Goal: Transaction & Acquisition: Purchase product/service

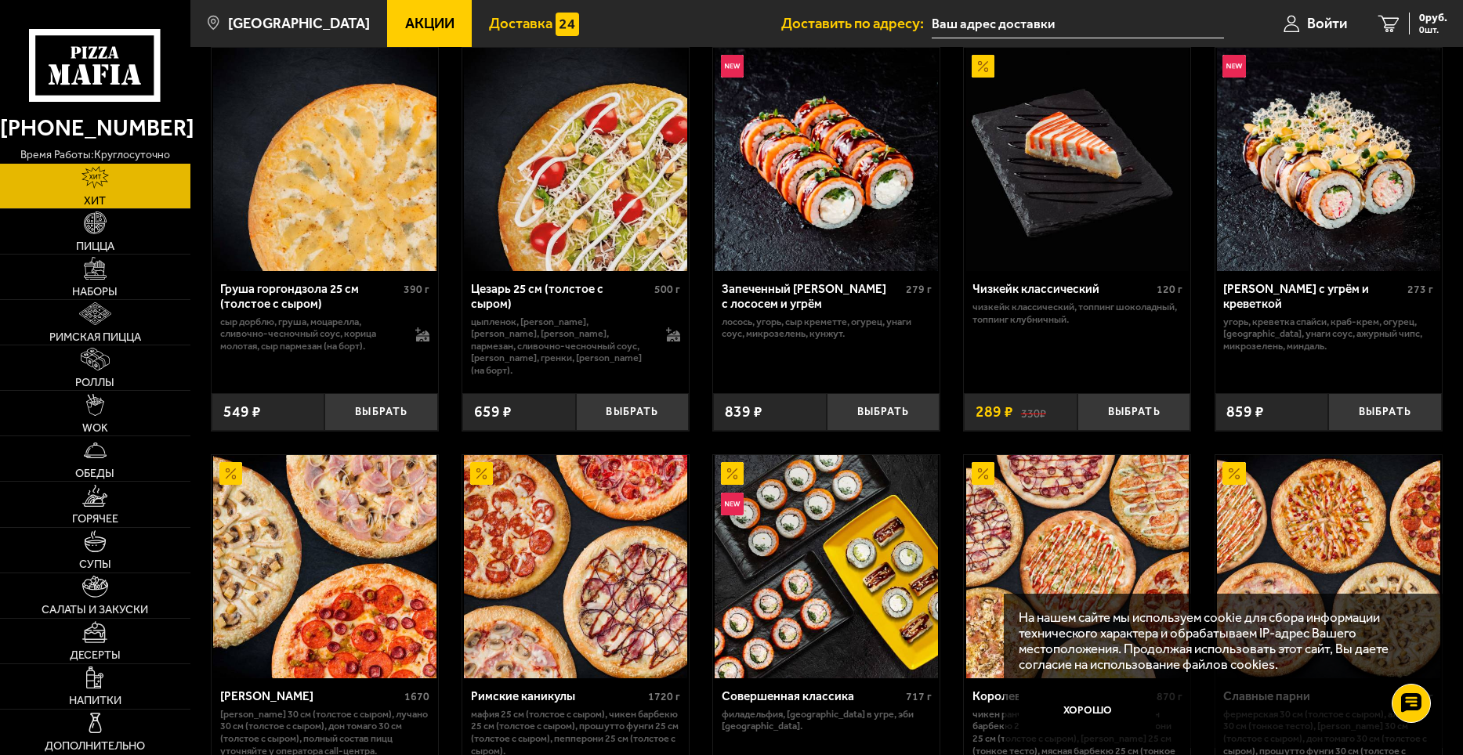
scroll to position [350, 0]
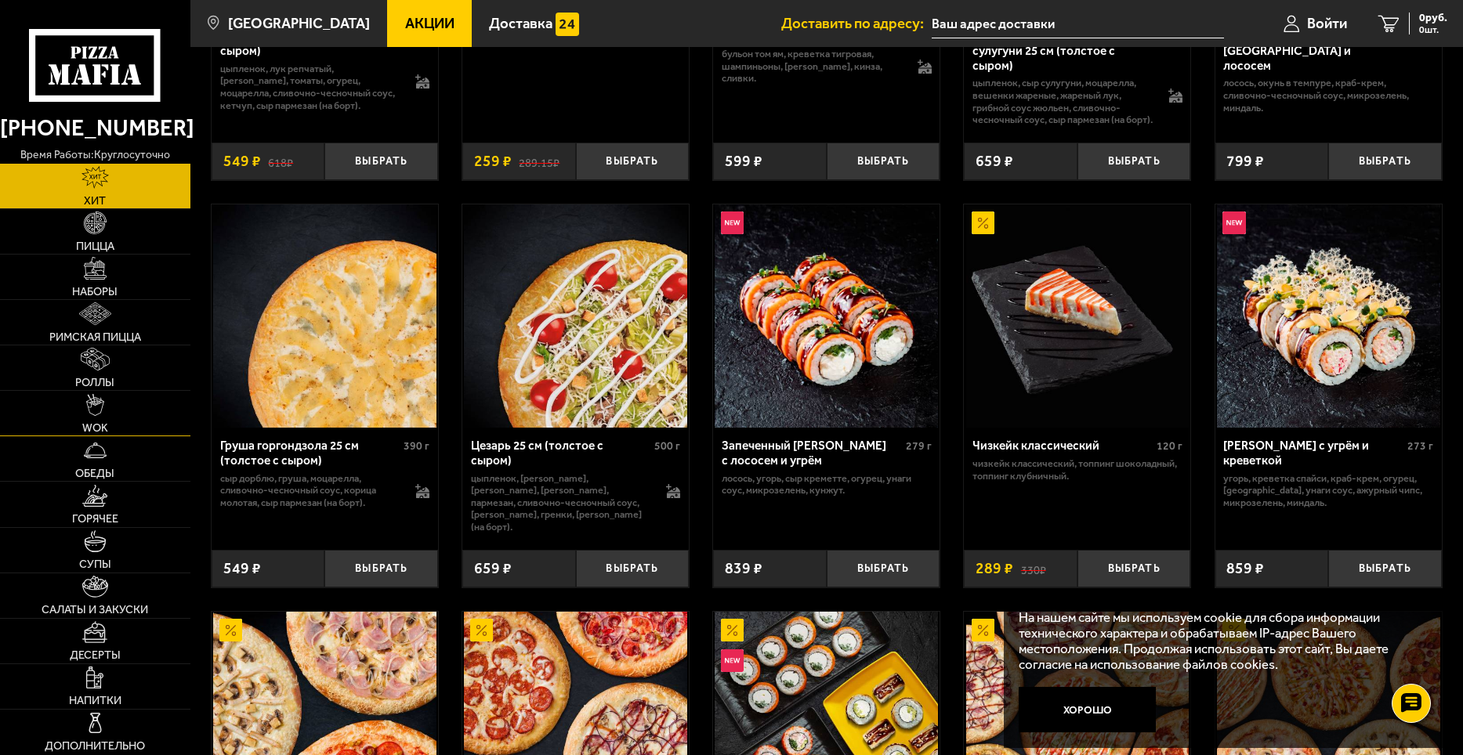
click at [112, 421] on link "WOK" at bounding box center [95, 413] width 190 height 45
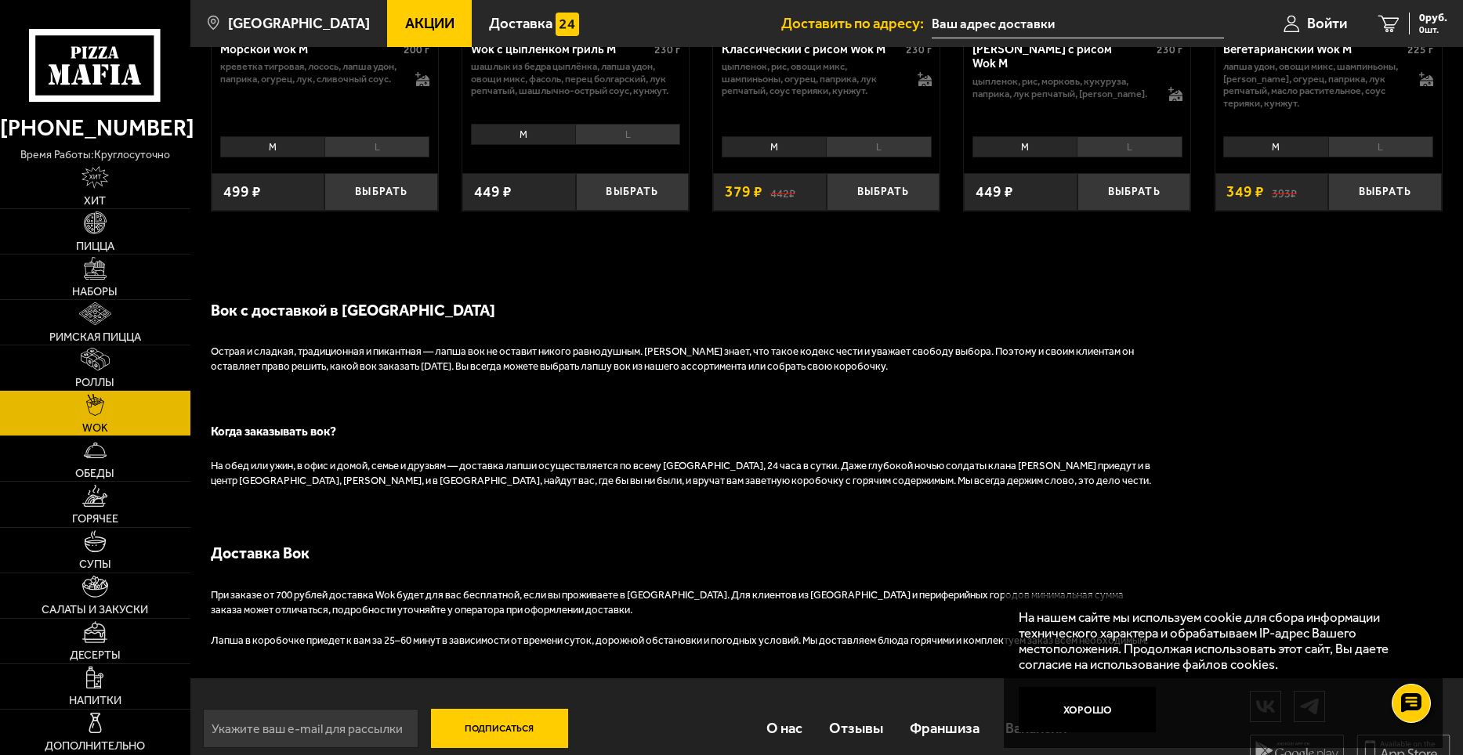
scroll to position [1202, 0]
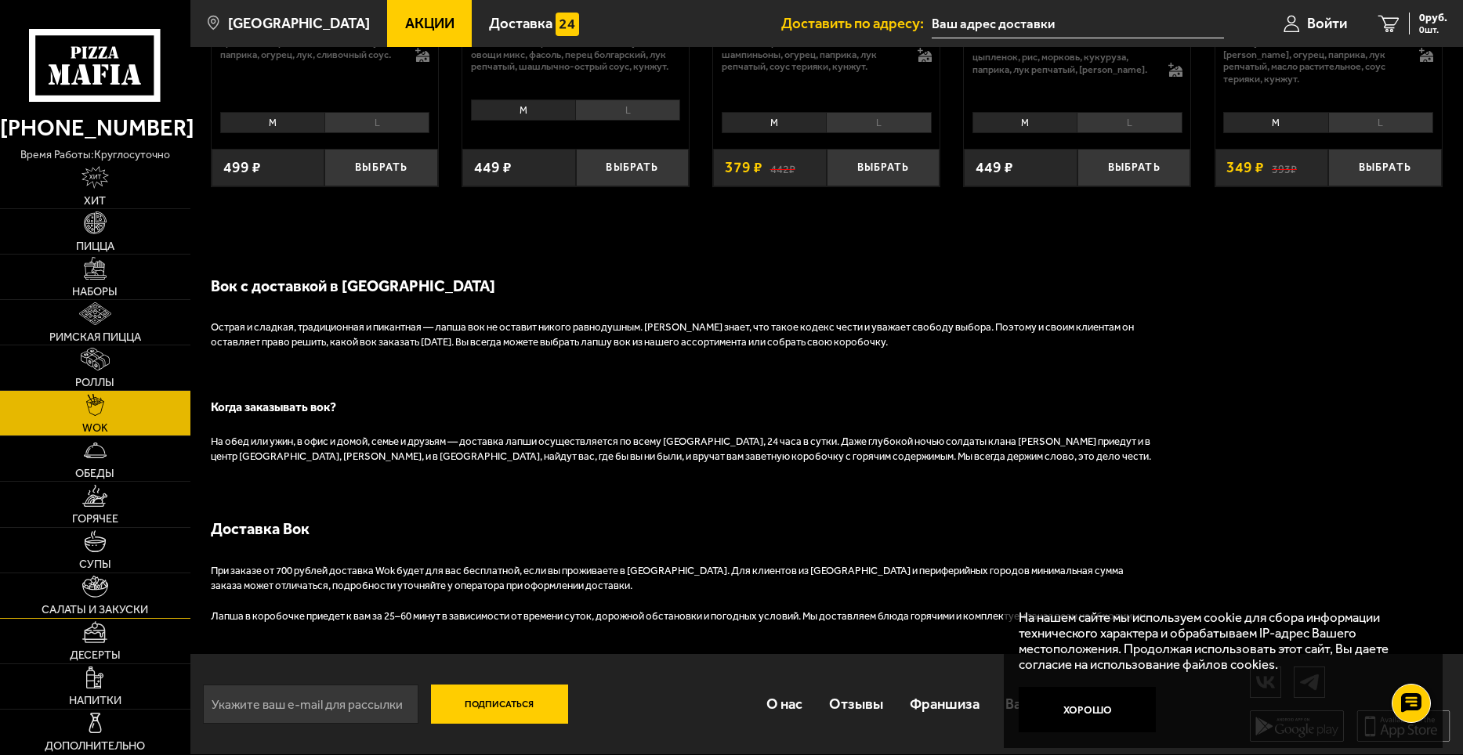
click at [96, 592] on img at bounding box center [94, 587] width 25 height 23
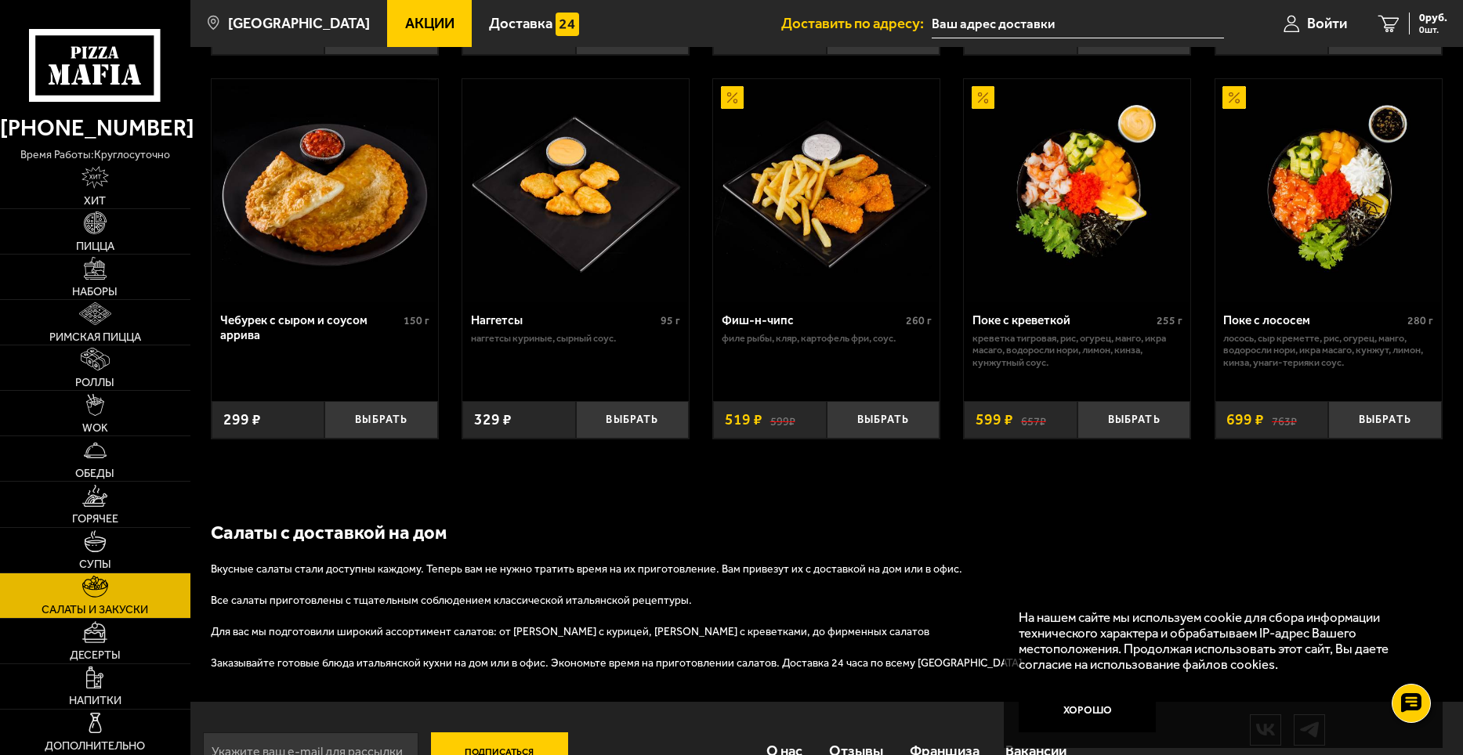
scroll to position [991, 0]
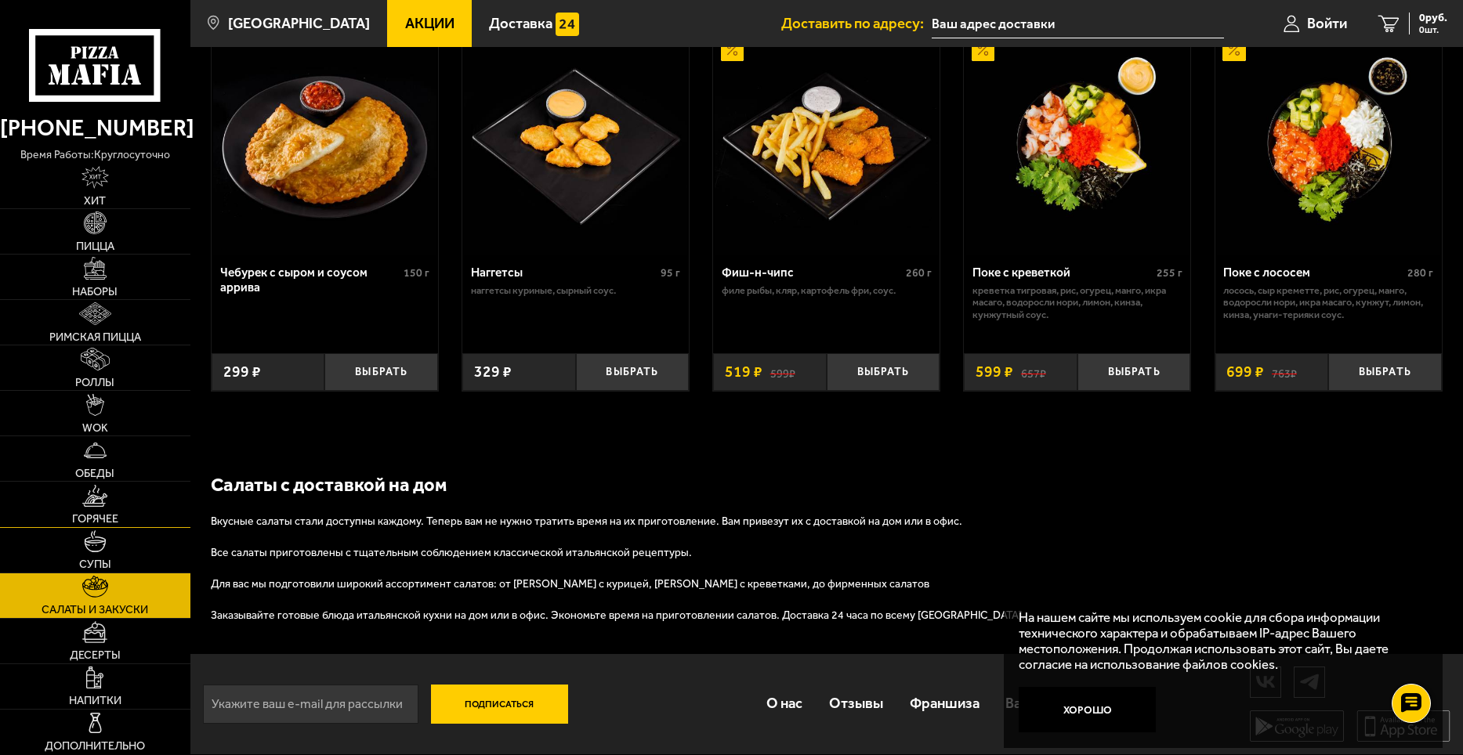
click at [74, 501] on link "Горячее" at bounding box center [95, 504] width 190 height 45
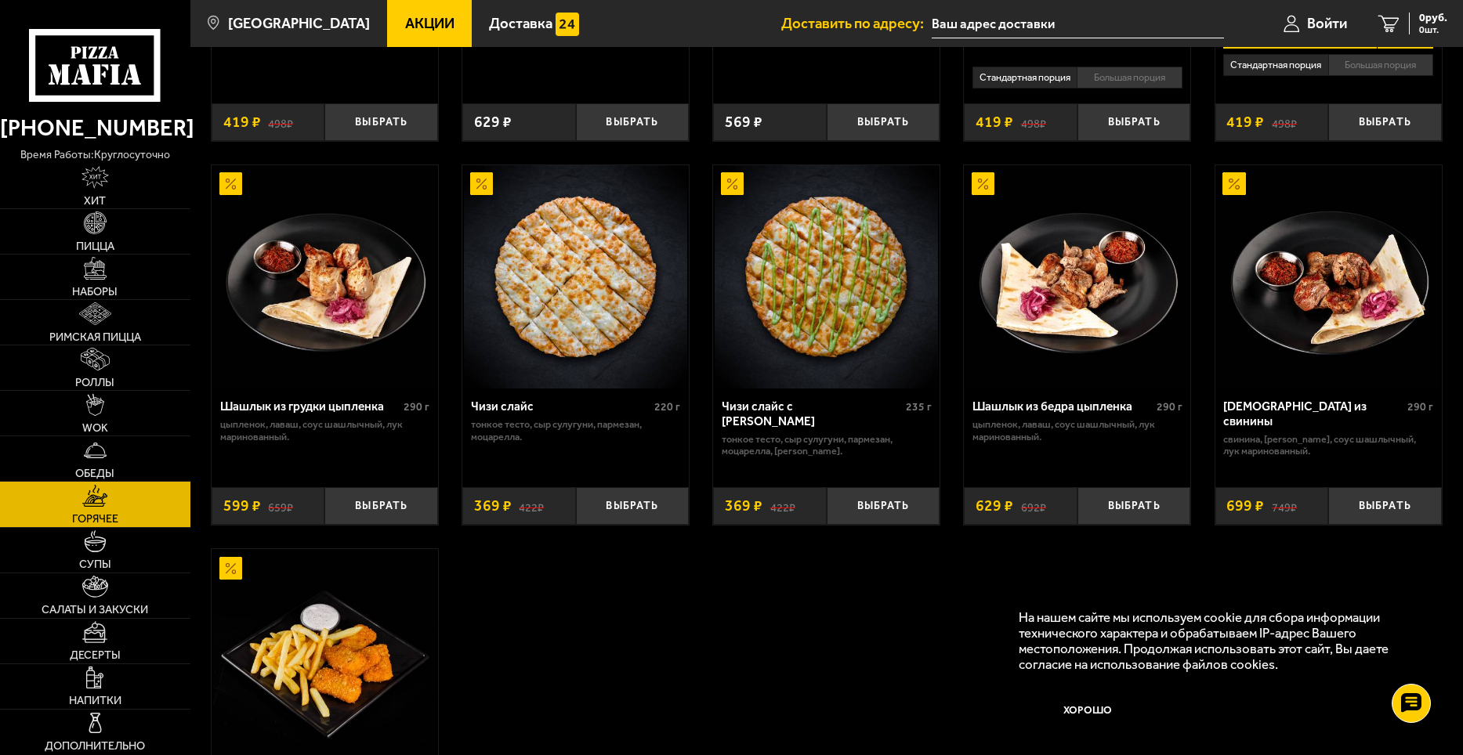
scroll to position [1172, 0]
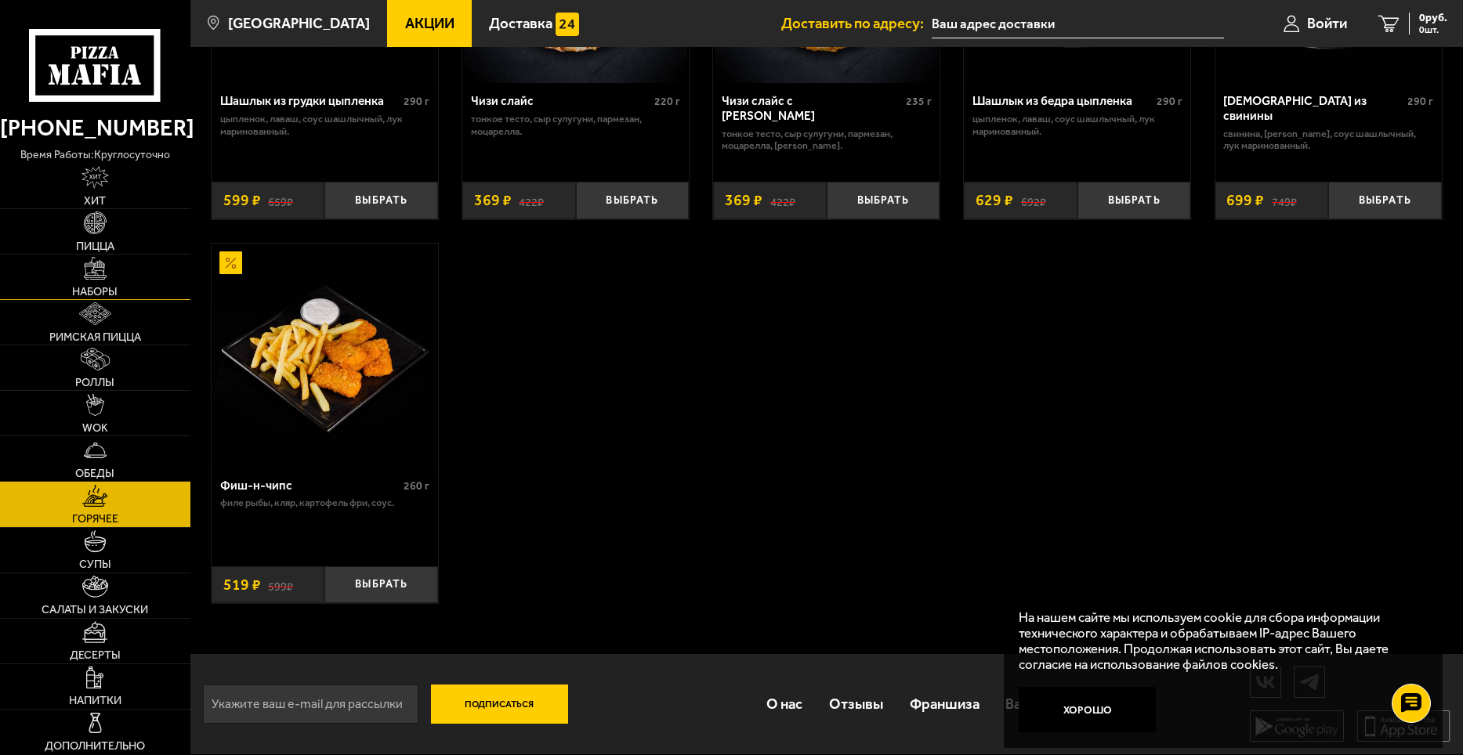
click at [113, 275] on link "Наборы" at bounding box center [95, 277] width 190 height 45
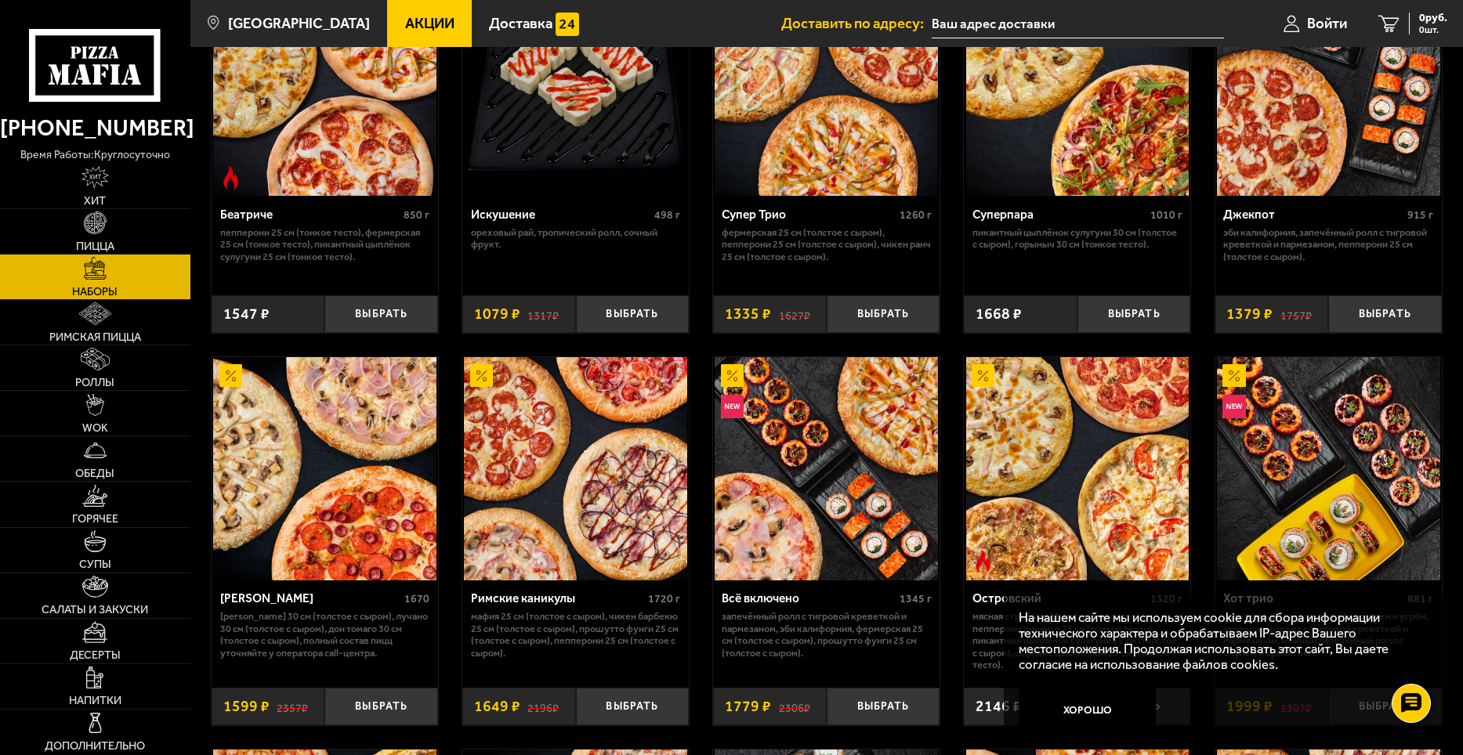
scroll to position [862, 0]
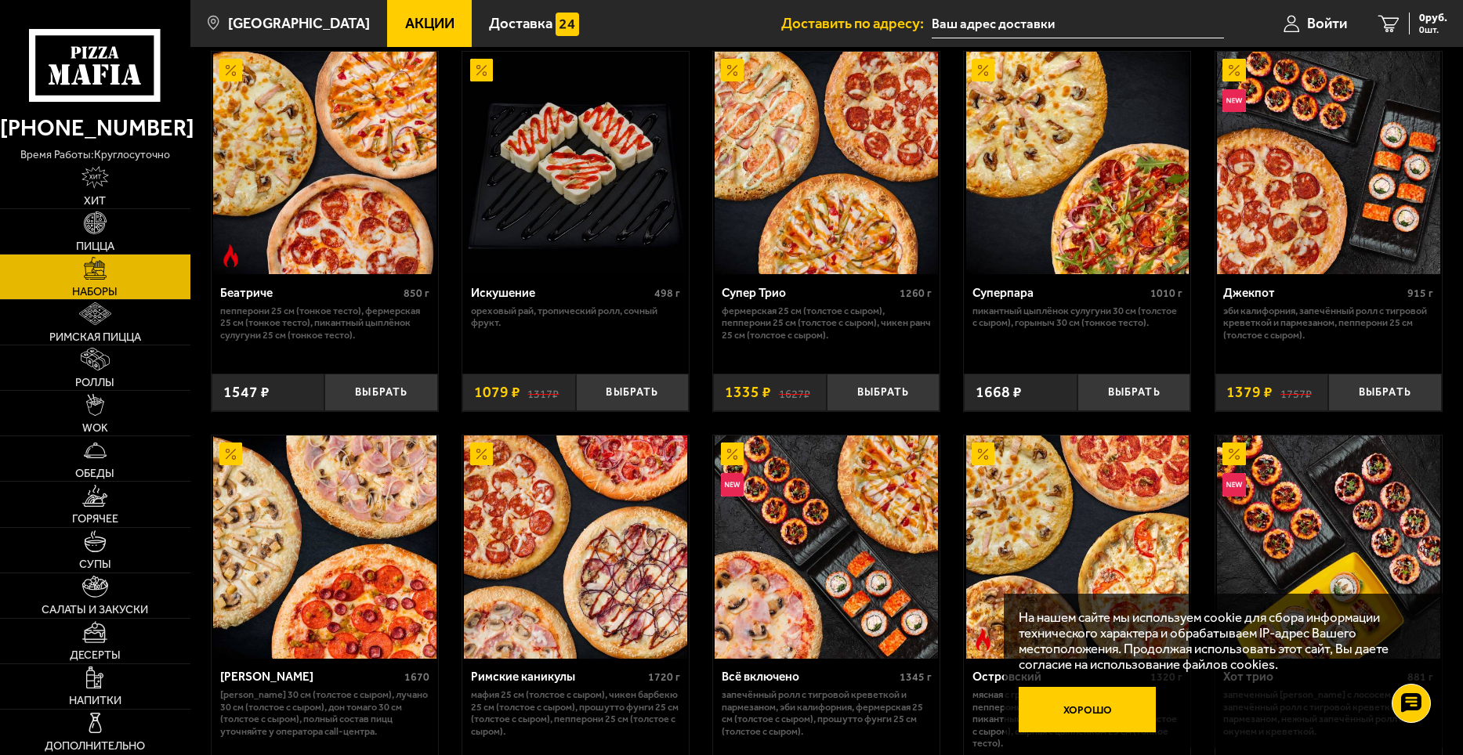
click at [1102, 711] on button "Хорошо" at bounding box center [1087, 709] width 137 height 45
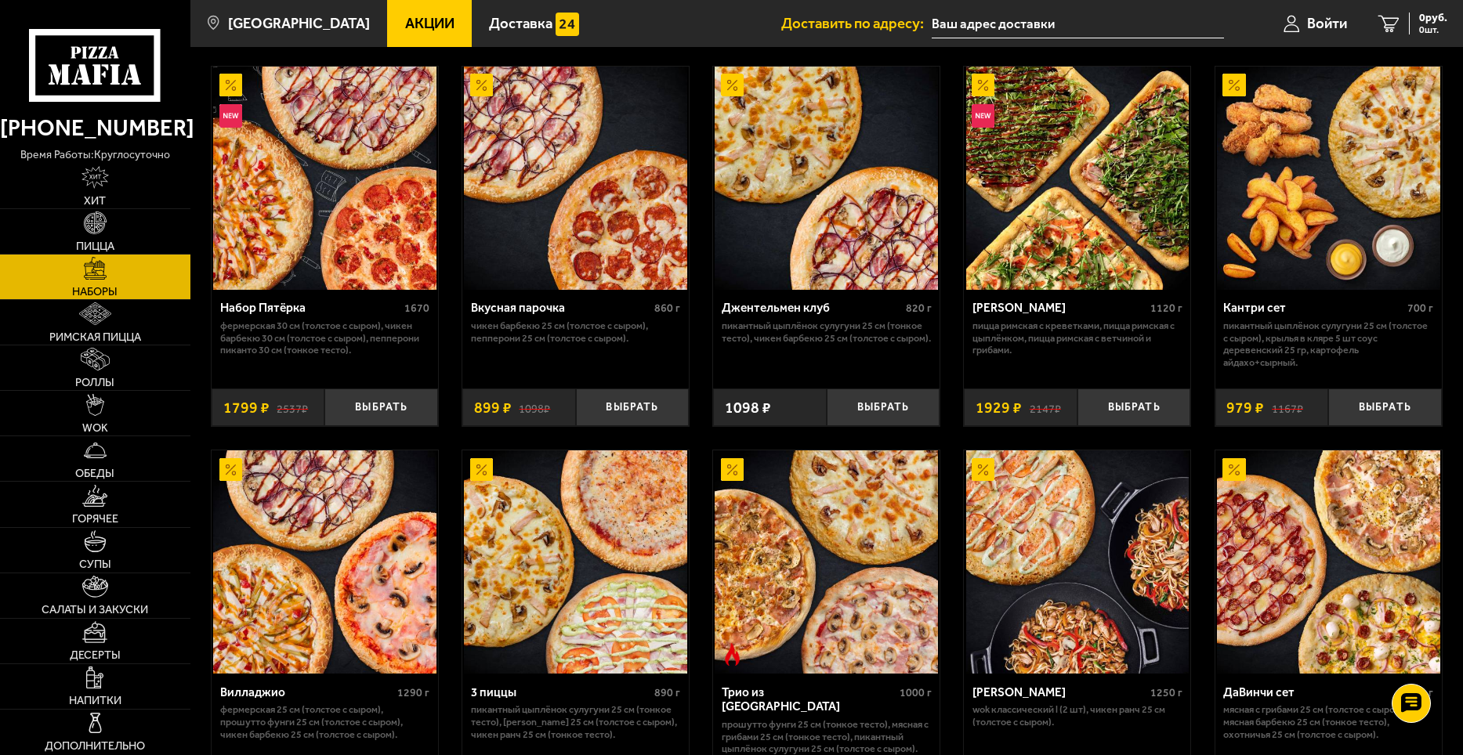
scroll to position [0, 0]
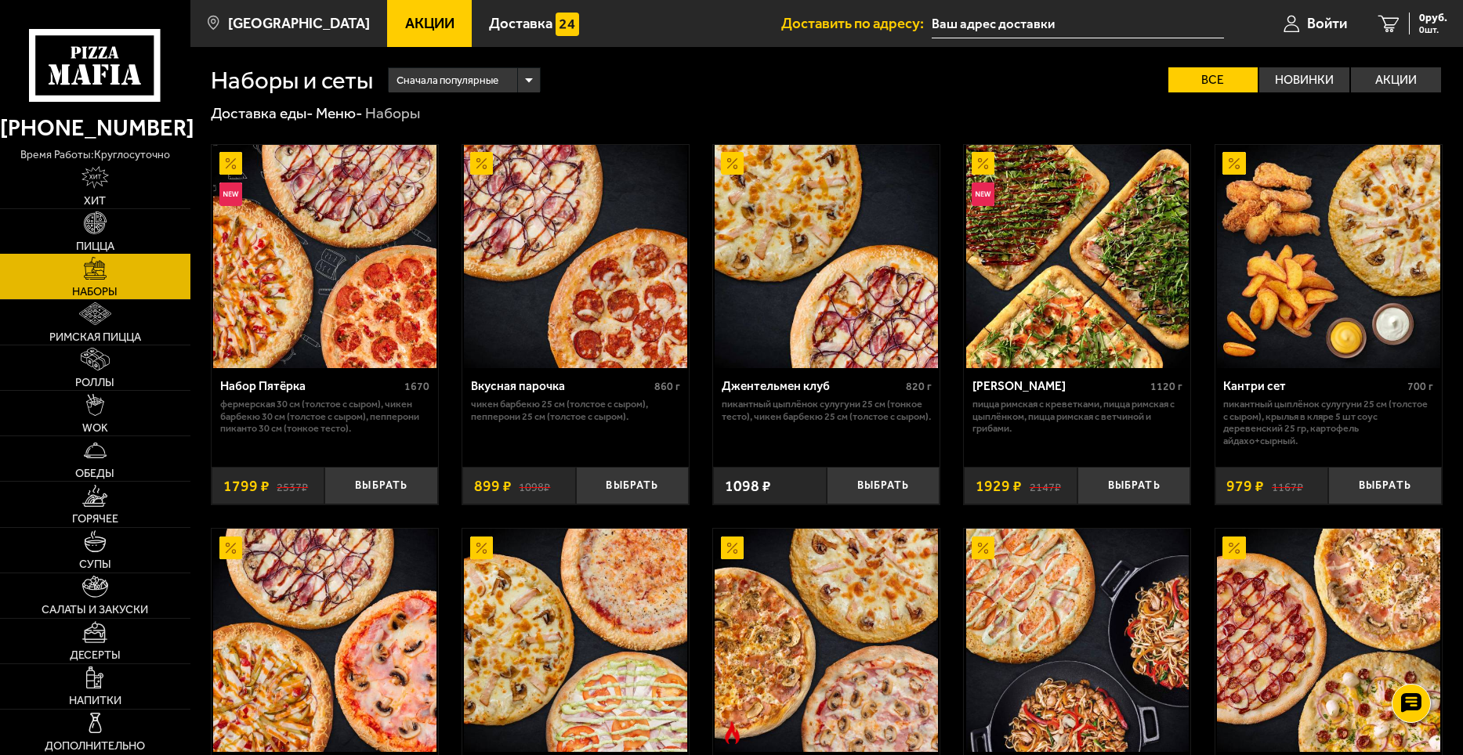
click at [85, 229] on img at bounding box center [95, 223] width 23 height 23
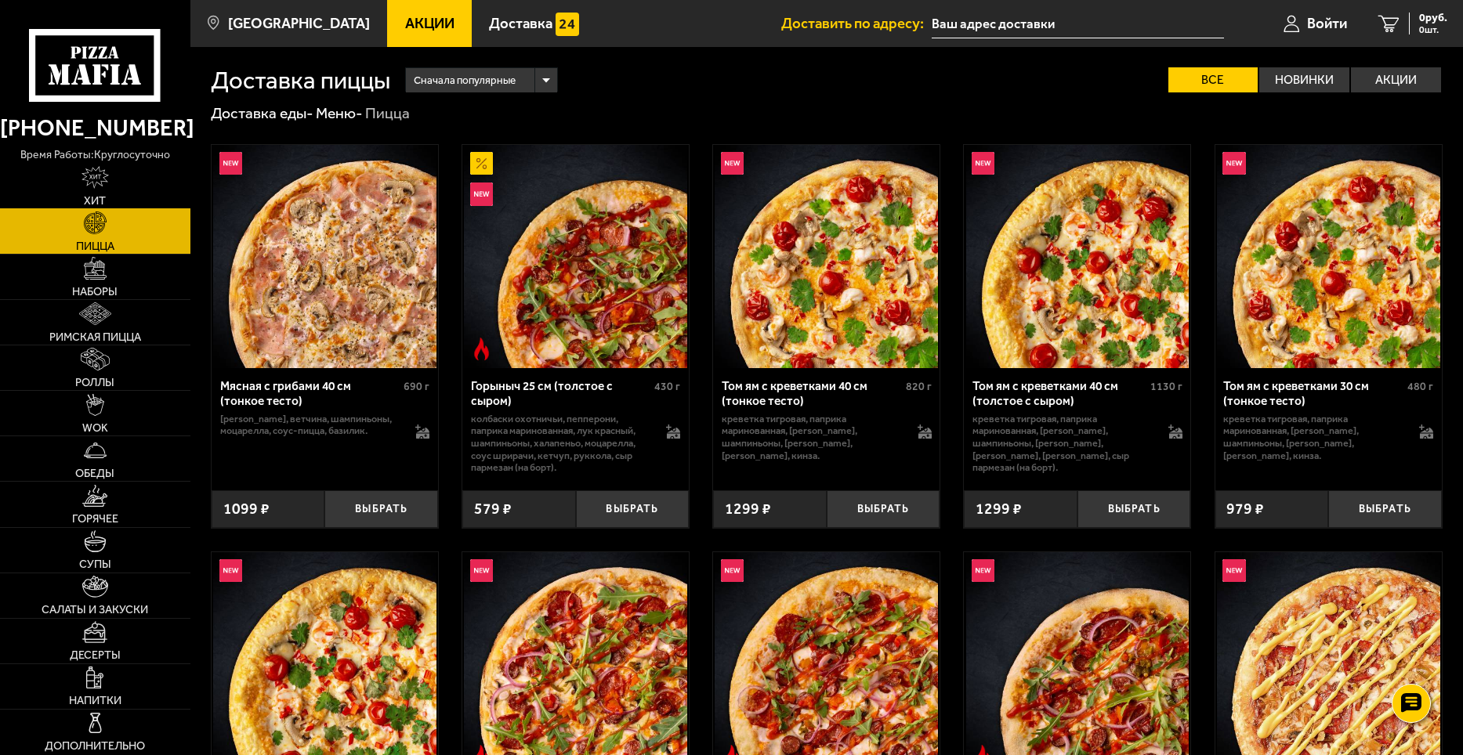
click at [94, 196] on span "Хит" at bounding box center [95, 200] width 22 height 11
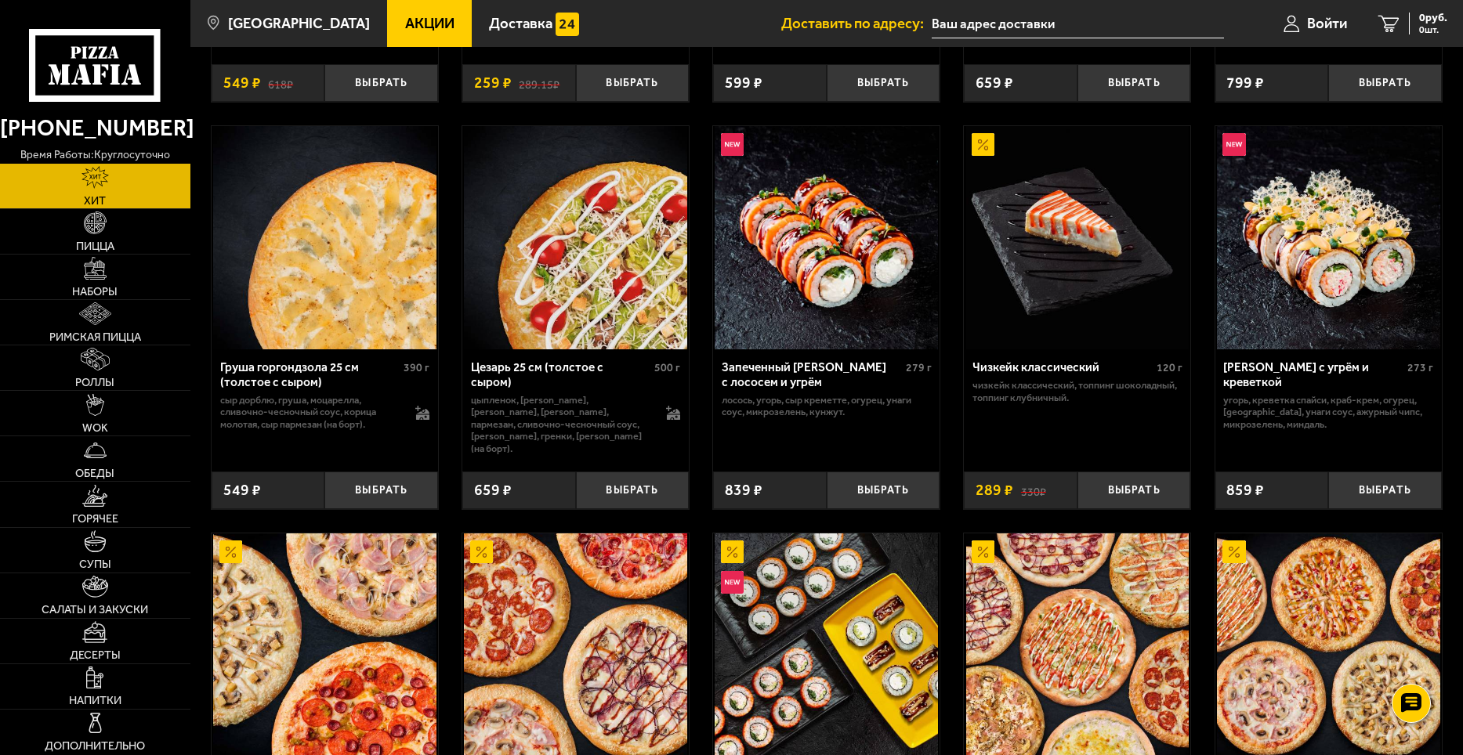
scroll to position [350, 0]
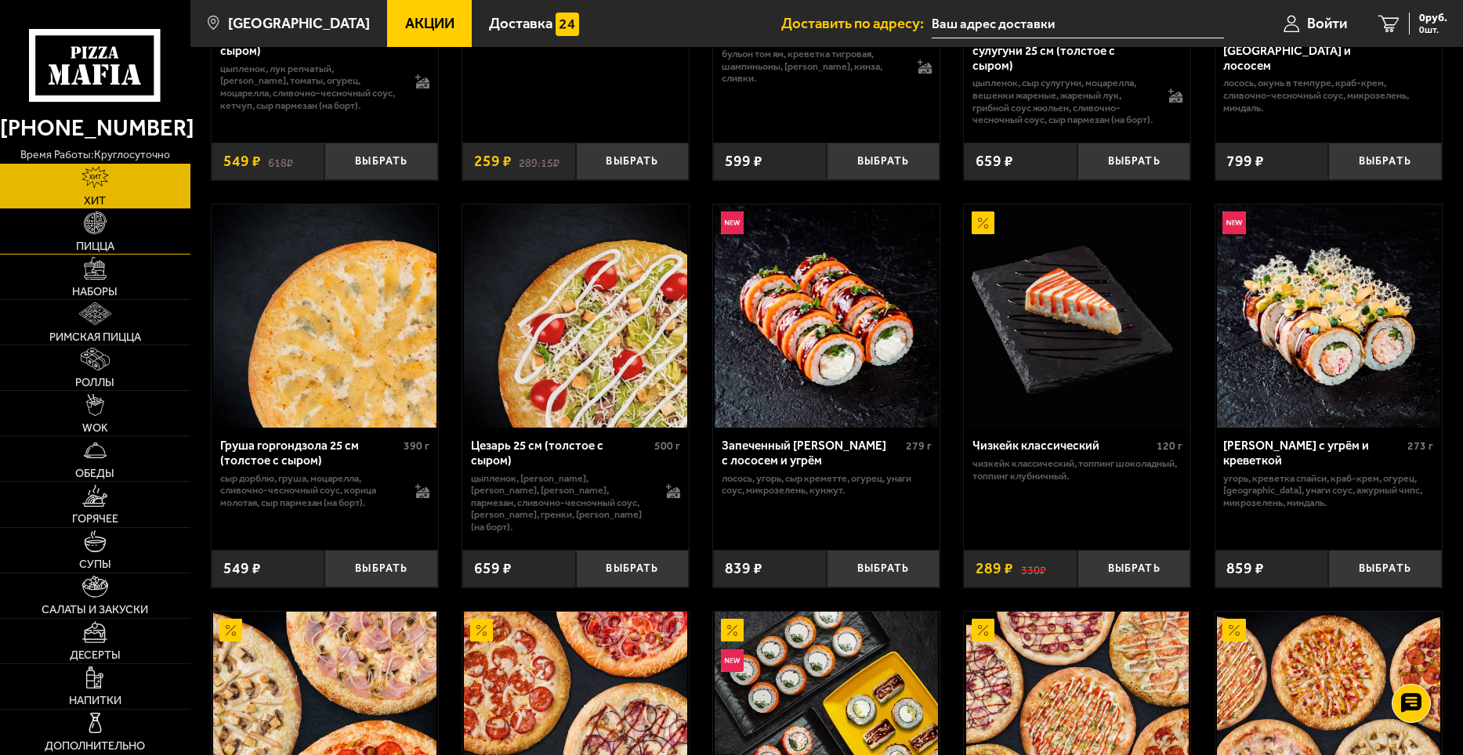
click at [103, 244] on span "Пицца" at bounding box center [95, 246] width 38 height 11
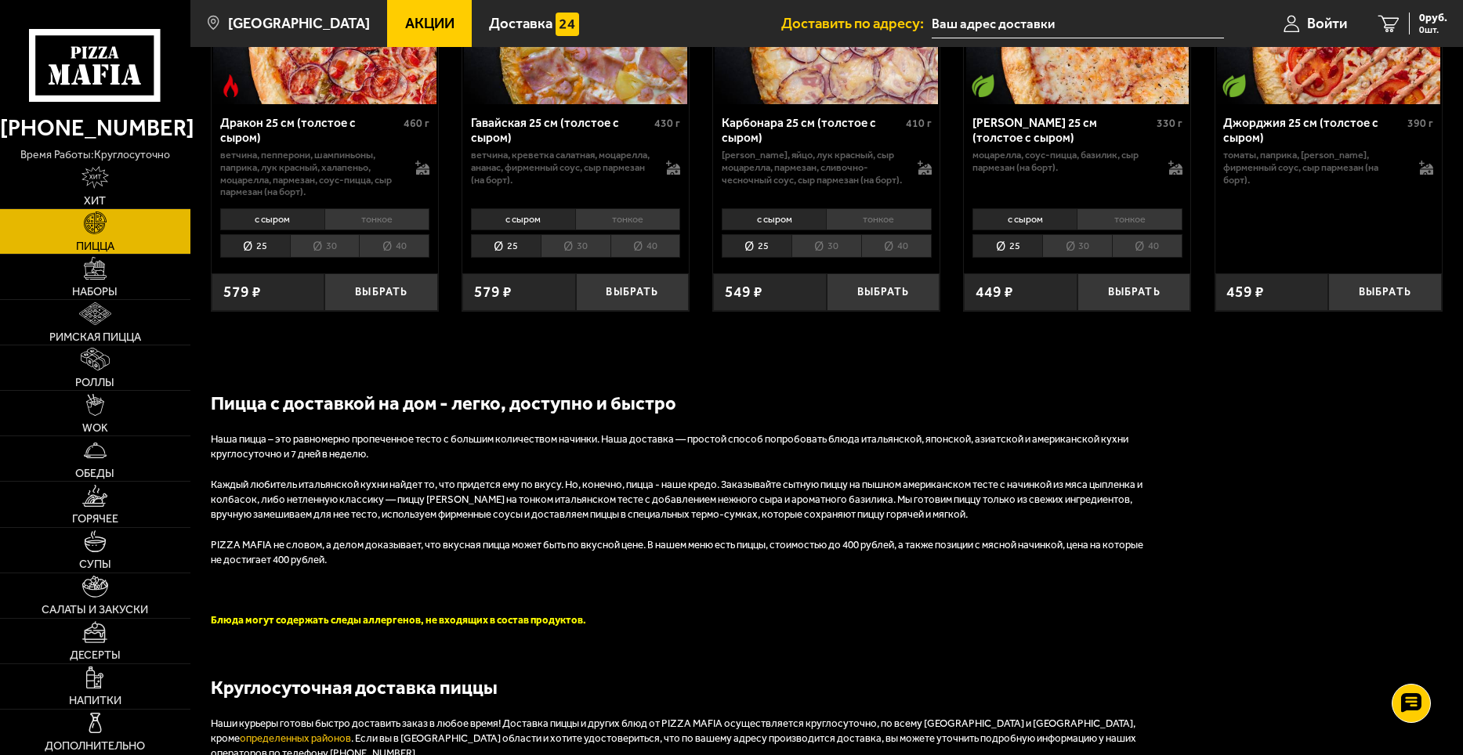
scroll to position [6111, 0]
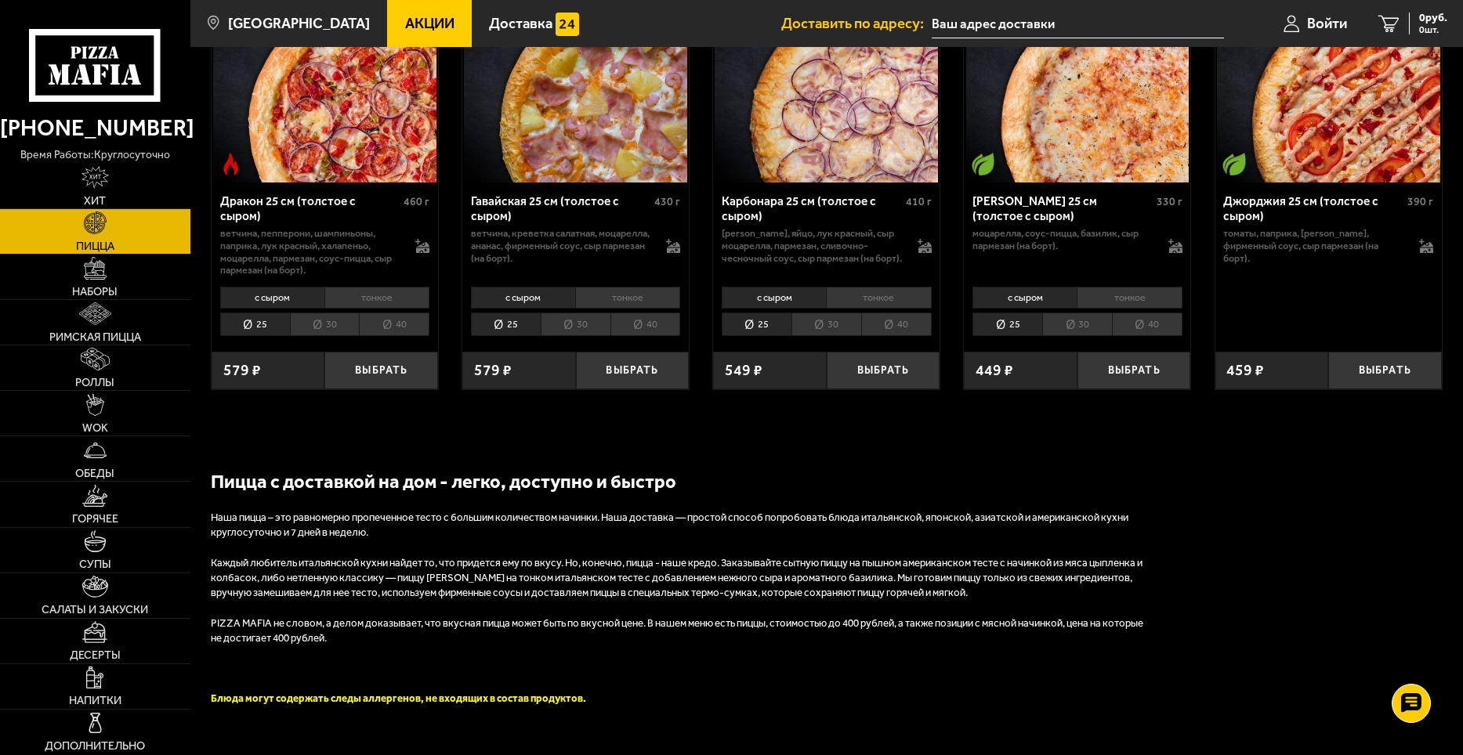
click at [1116, 309] on li "тонкое" at bounding box center [1128, 298] width 105 height 22
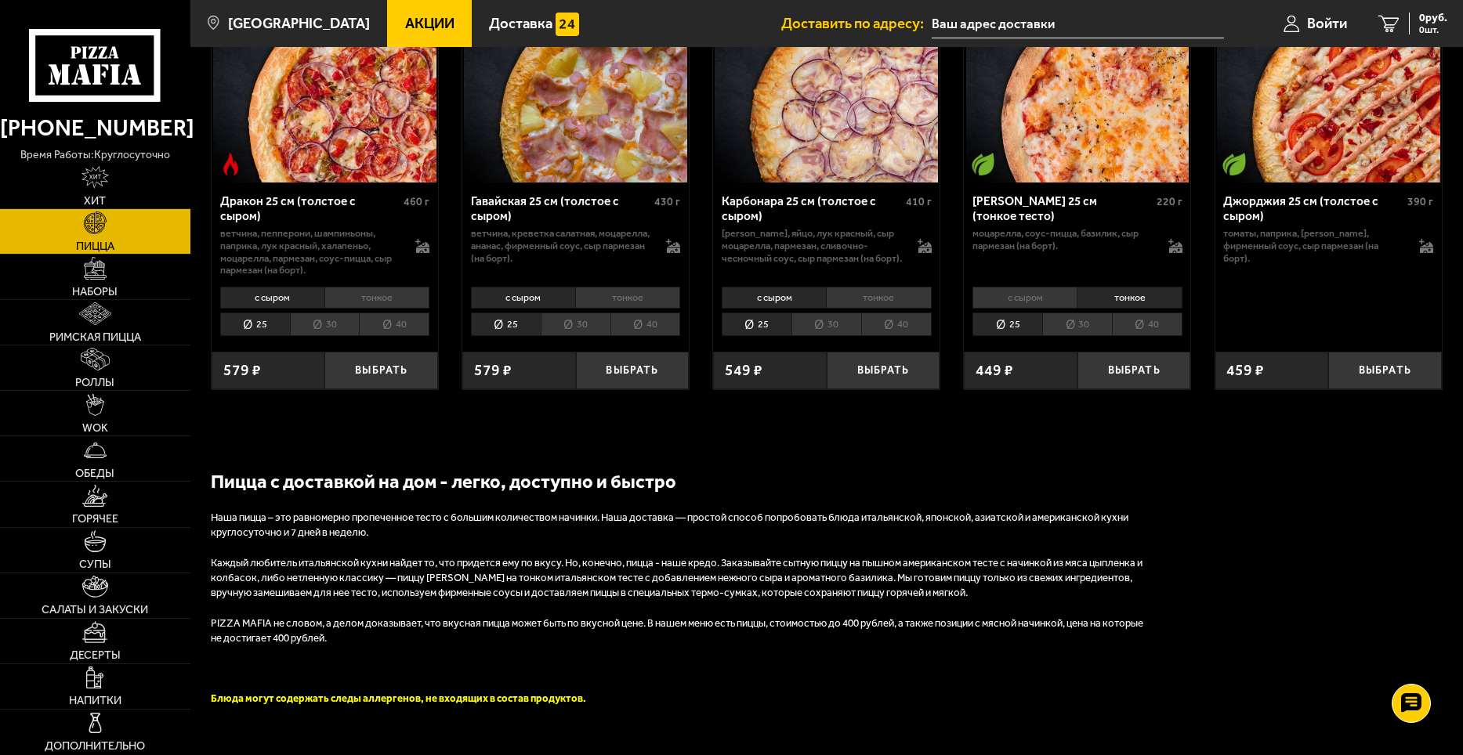
click at [1004, 309] on li "с сыром" at bounding box center [1024, 298] width 104 height 22
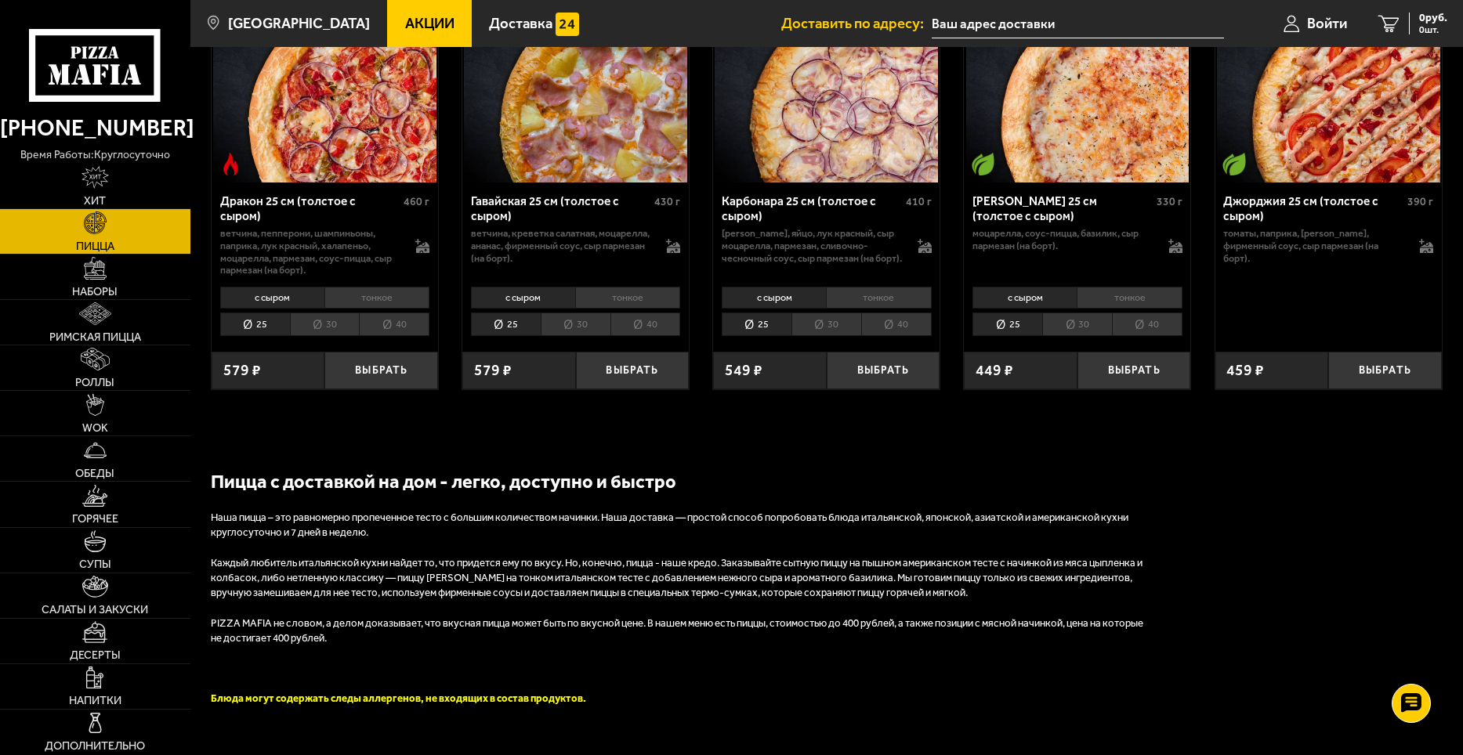
click at [1116, 309] on li "тонкое" at bounding box center [1128, 298] width 105 height 22
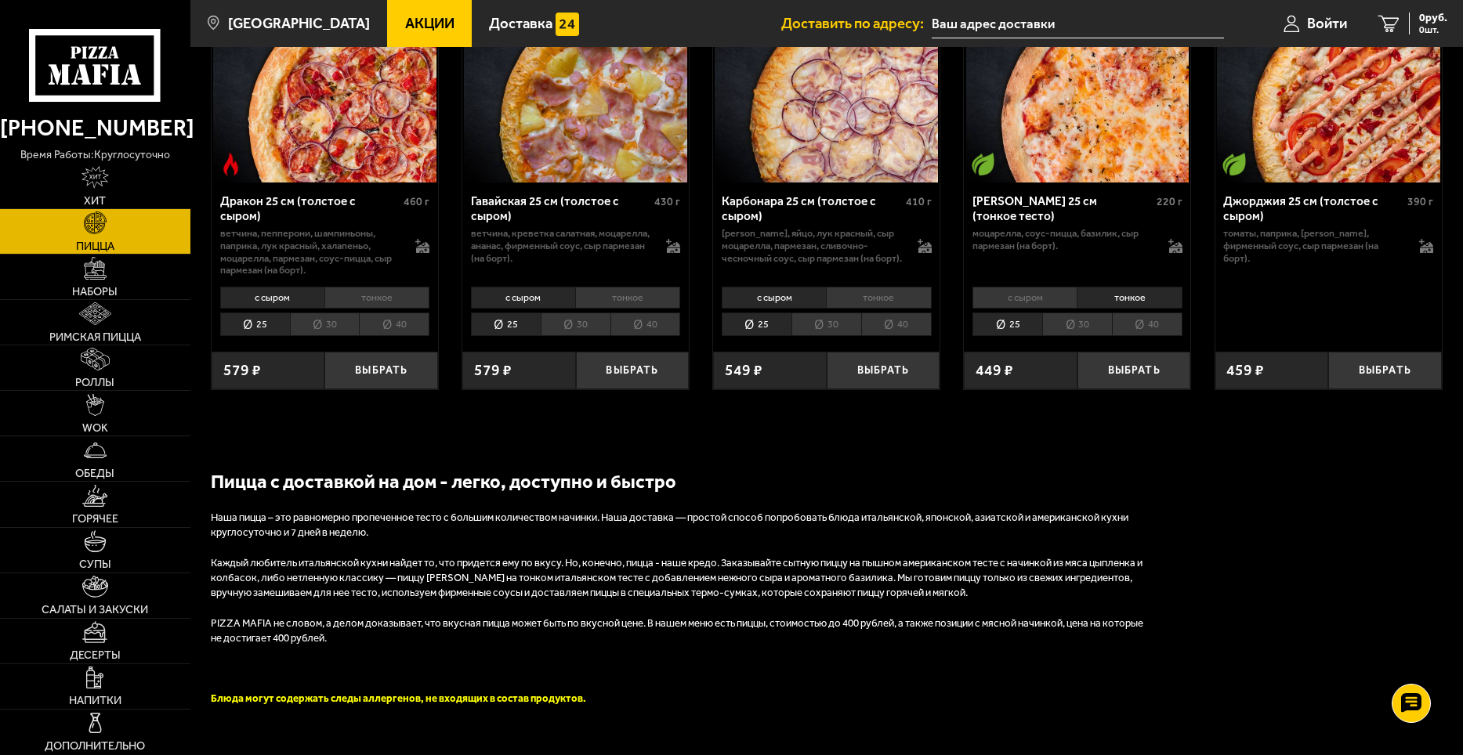
click at [1077, 337] on li "30" at bounding box center [1077, 325] width 70 height 24
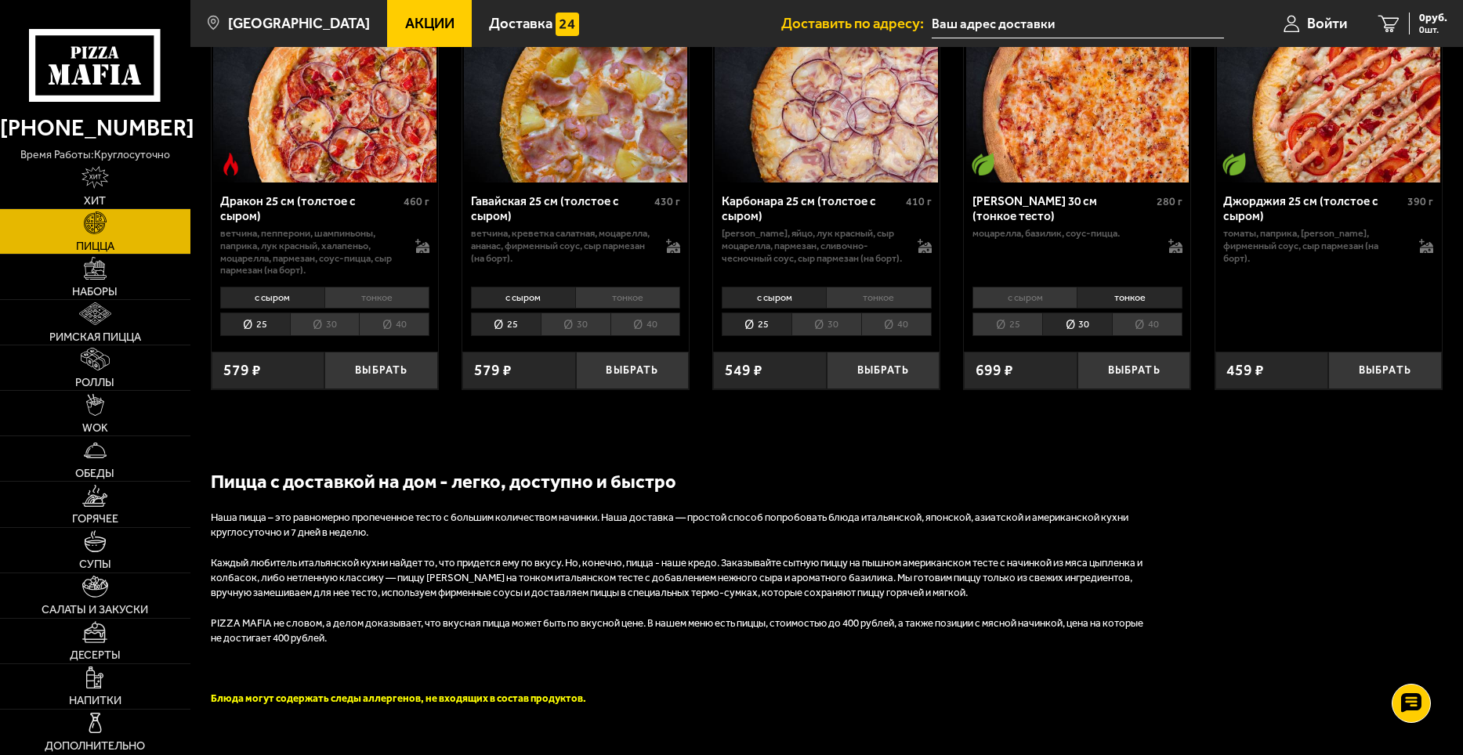
click at [1140, 337] on li "40" at bounding box center [1147, 325] width 71 height 24
click at [1104, 337] on li "30" at bounding box center [1077, 325] width 70 height 24
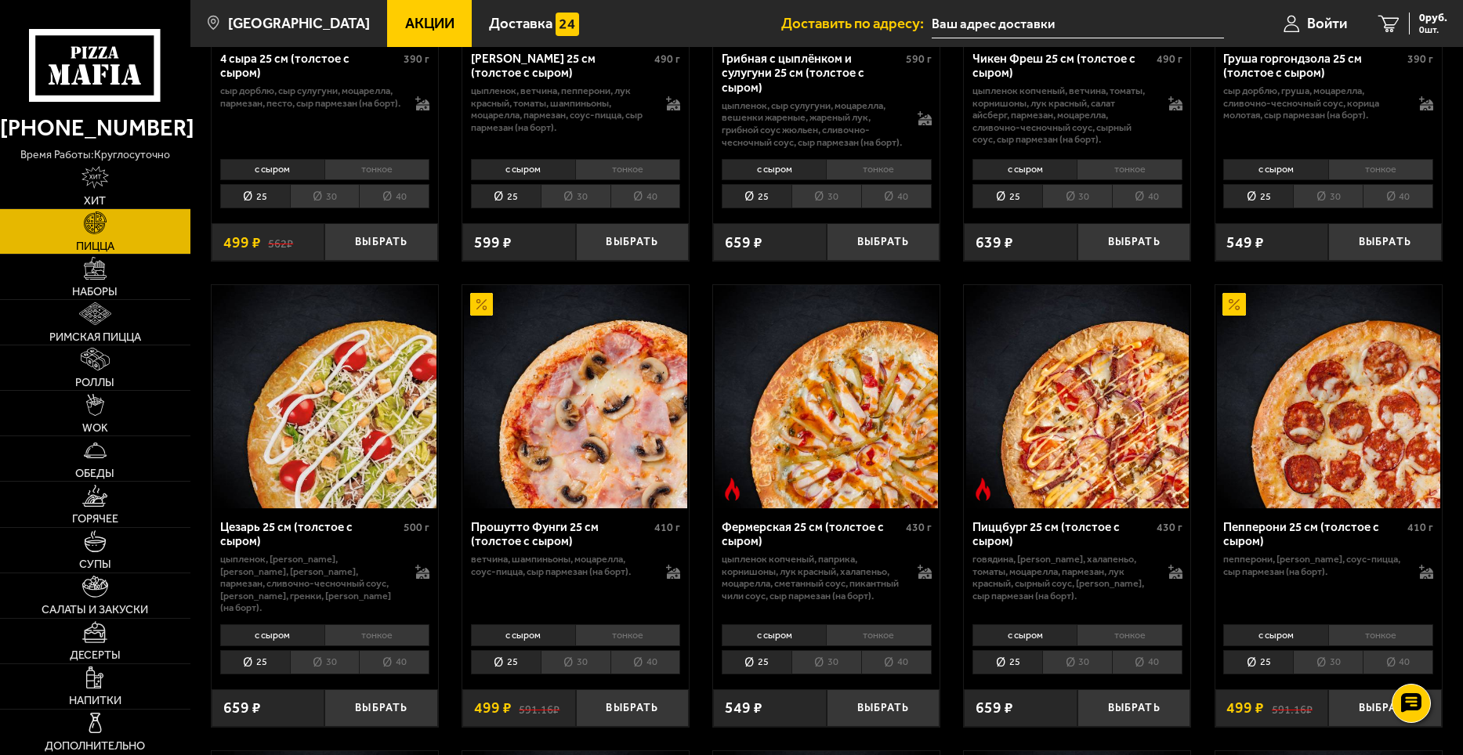
scroll to position [4152, 0]
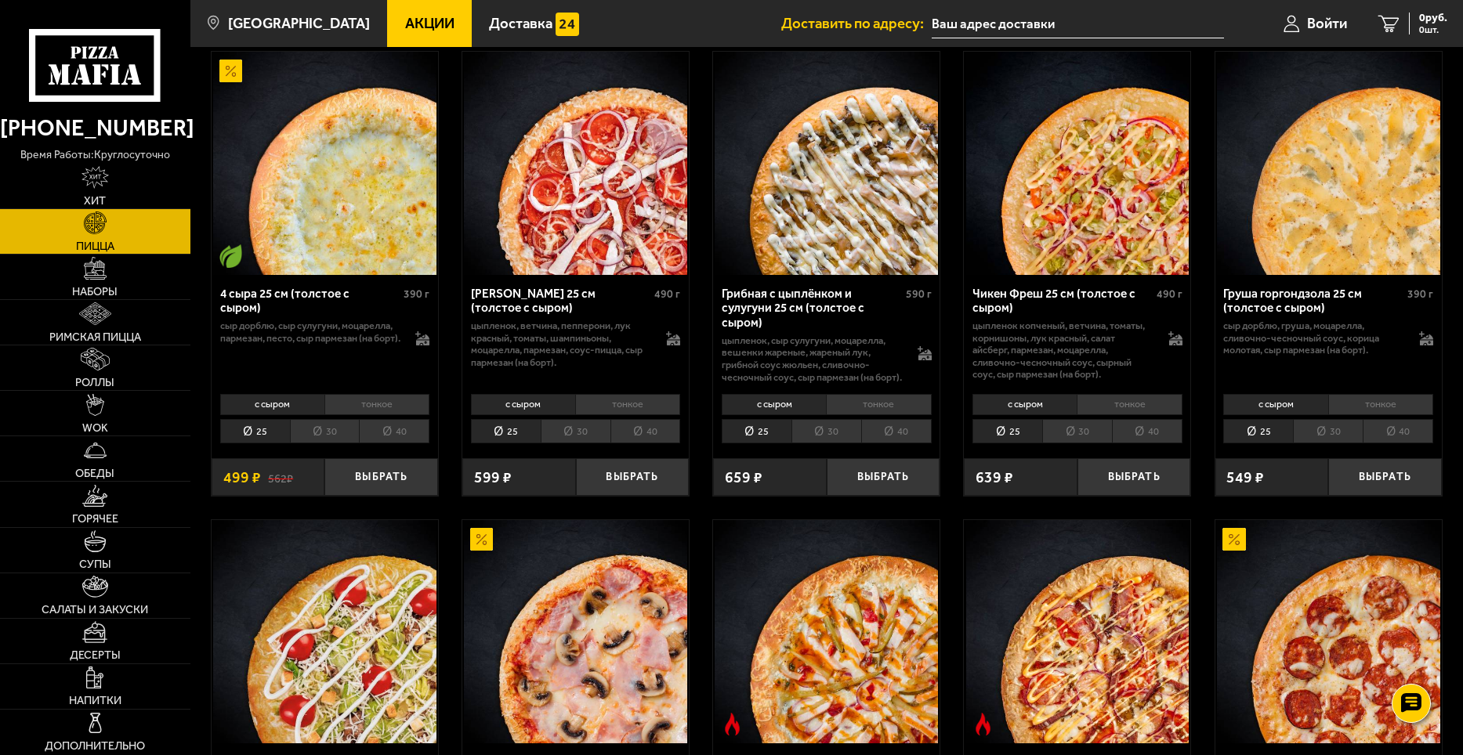
click at [352, 416] on li "тонкое" at bounding box center [376, 405] width 105 height 22
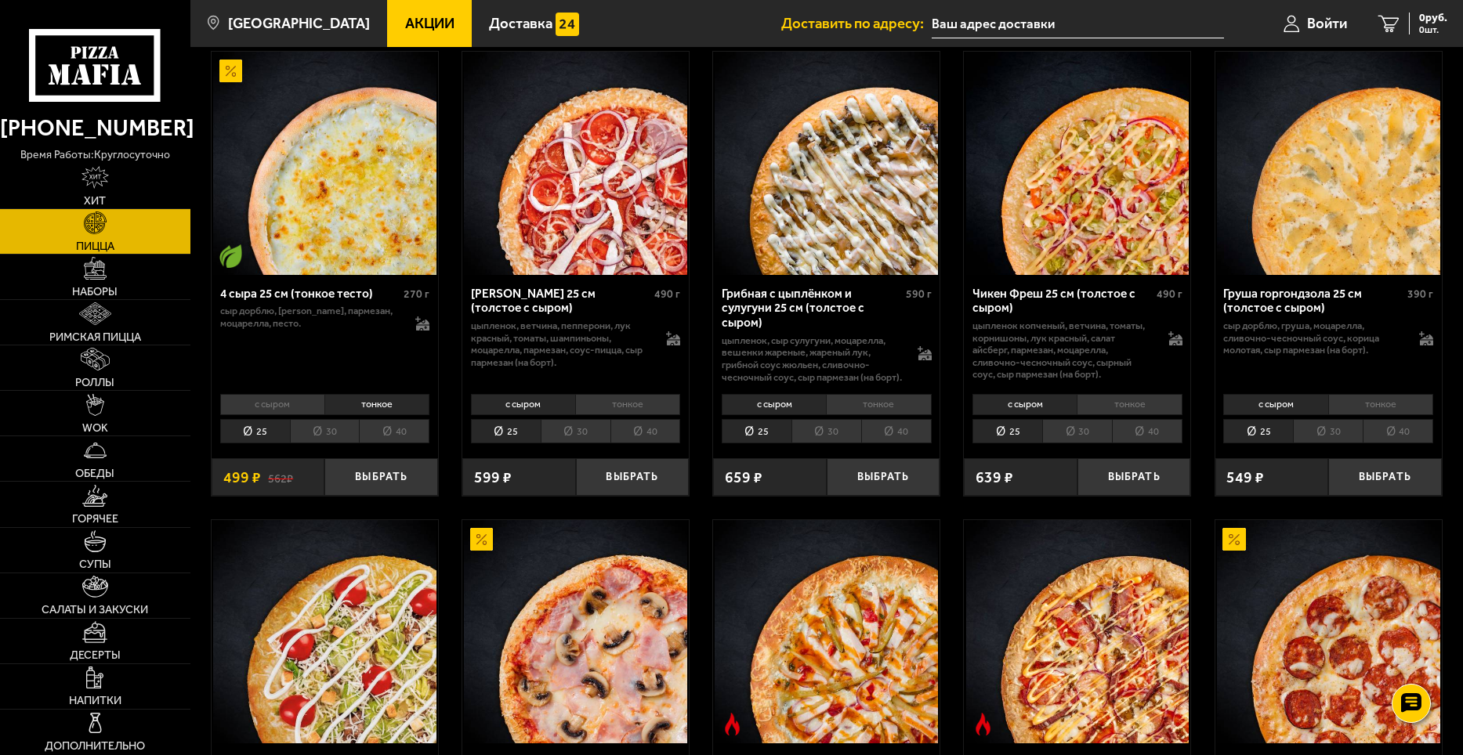
click at [332, 443] on li "30" at bounding box center [325, 431] width 70 height 24
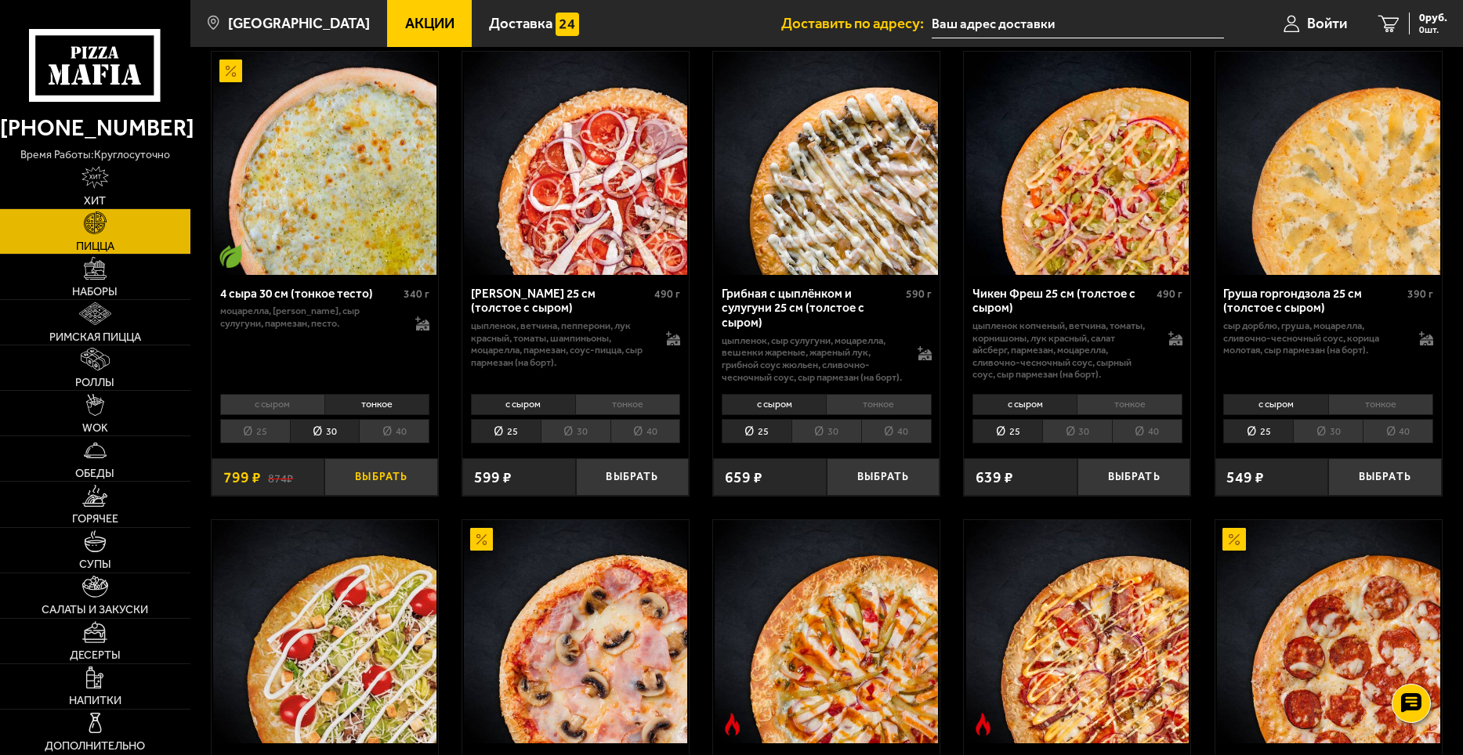
click at [384, 496] on button "Выбрать" at bounding box center [381, 477] width 114 height 38
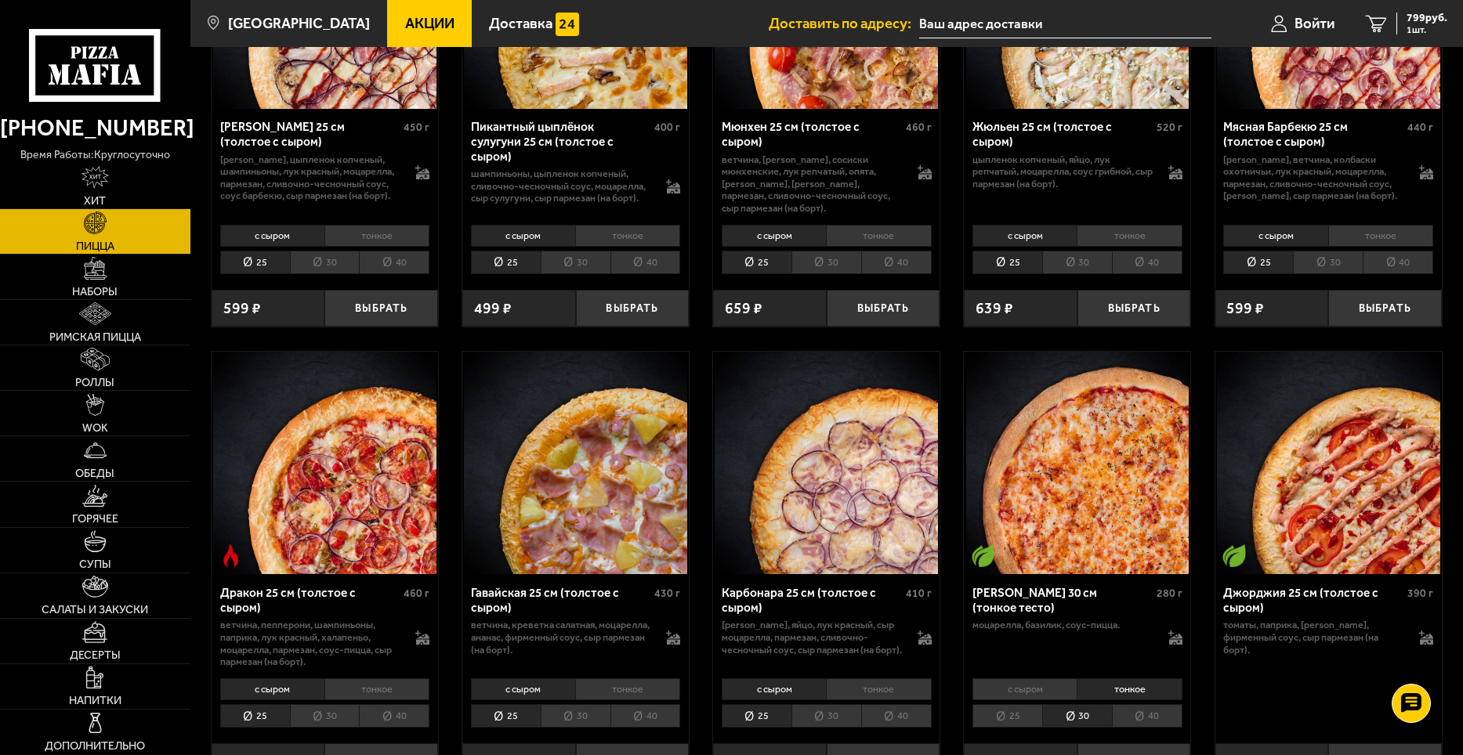
scroll to position [6111, 0]
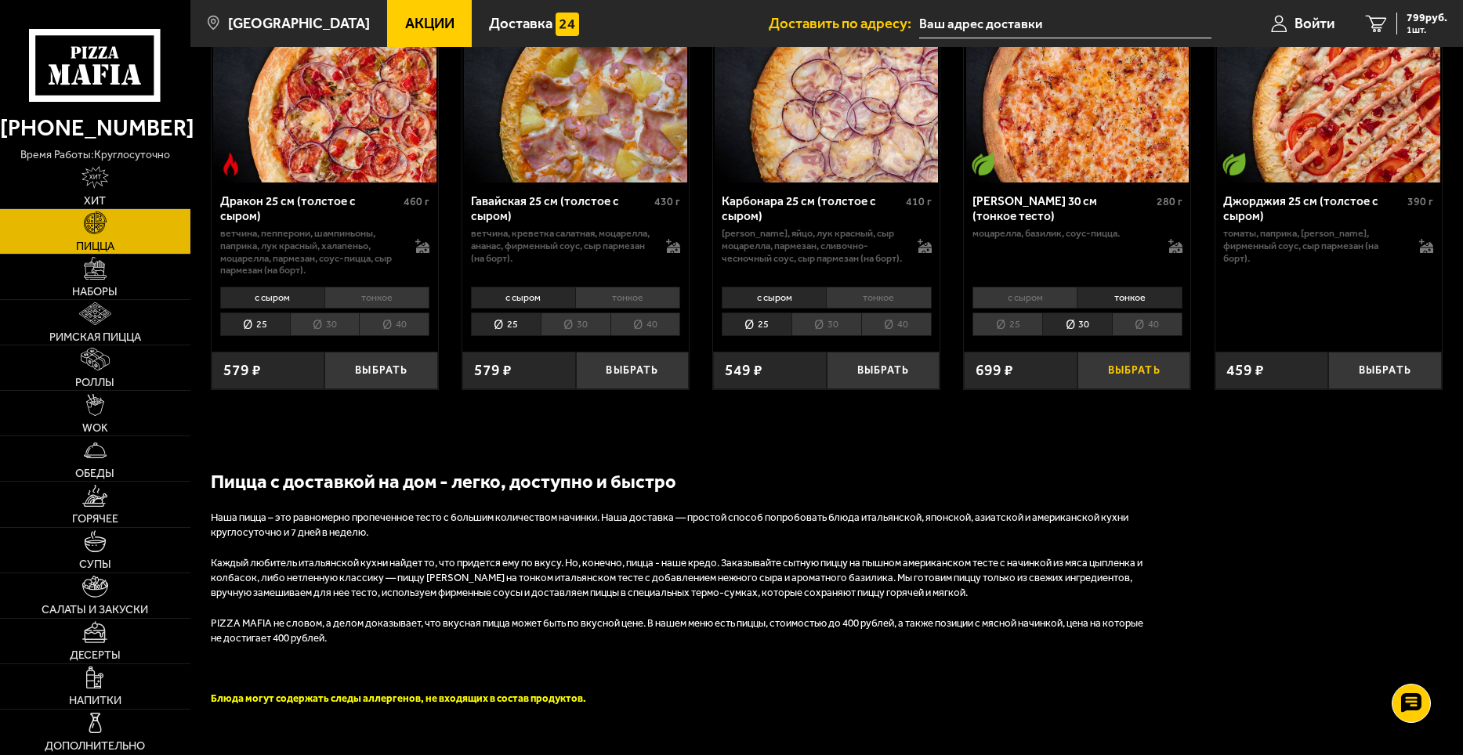
click at [1161, 389] on button "Выбрать" at bounding box center [1134, 371] width 114 height 38
click at [1417, 20] on span "1498 руб." at bounding box center [1423, 18] width 47 height 11
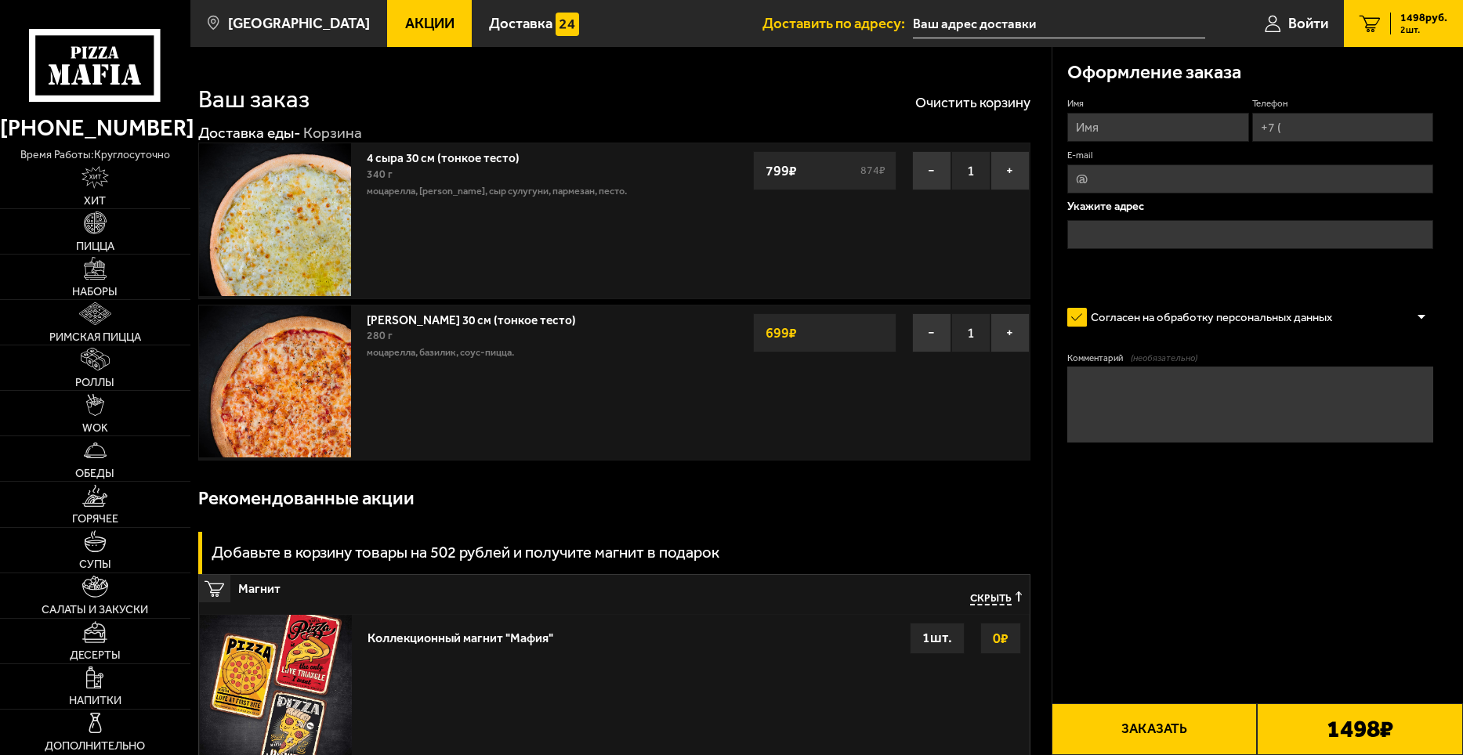
click at [1138, 241] on input "text" at bounding box center [1250, 234] width 366 height 29
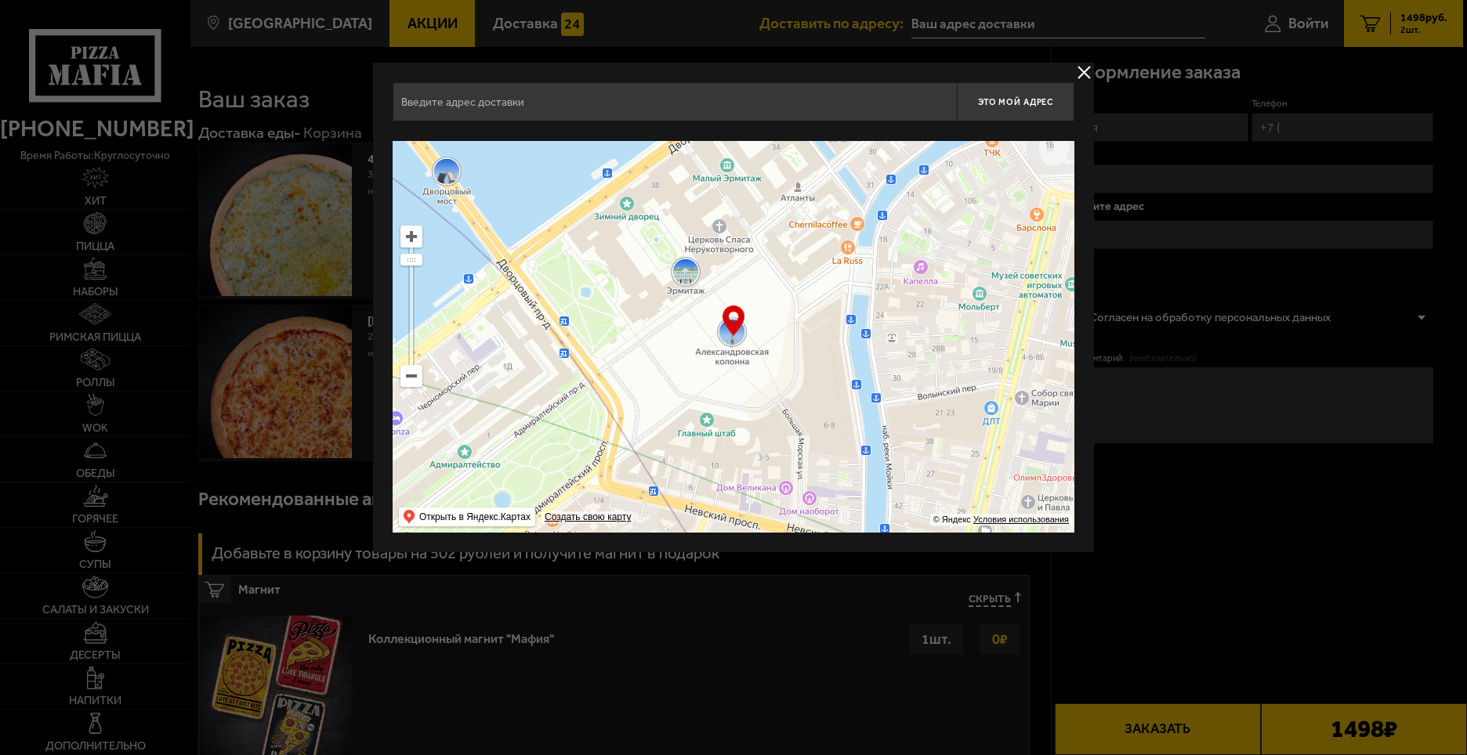
click at [473, 115] on input "text" at bounding box center [675, 101] width 564 height 39
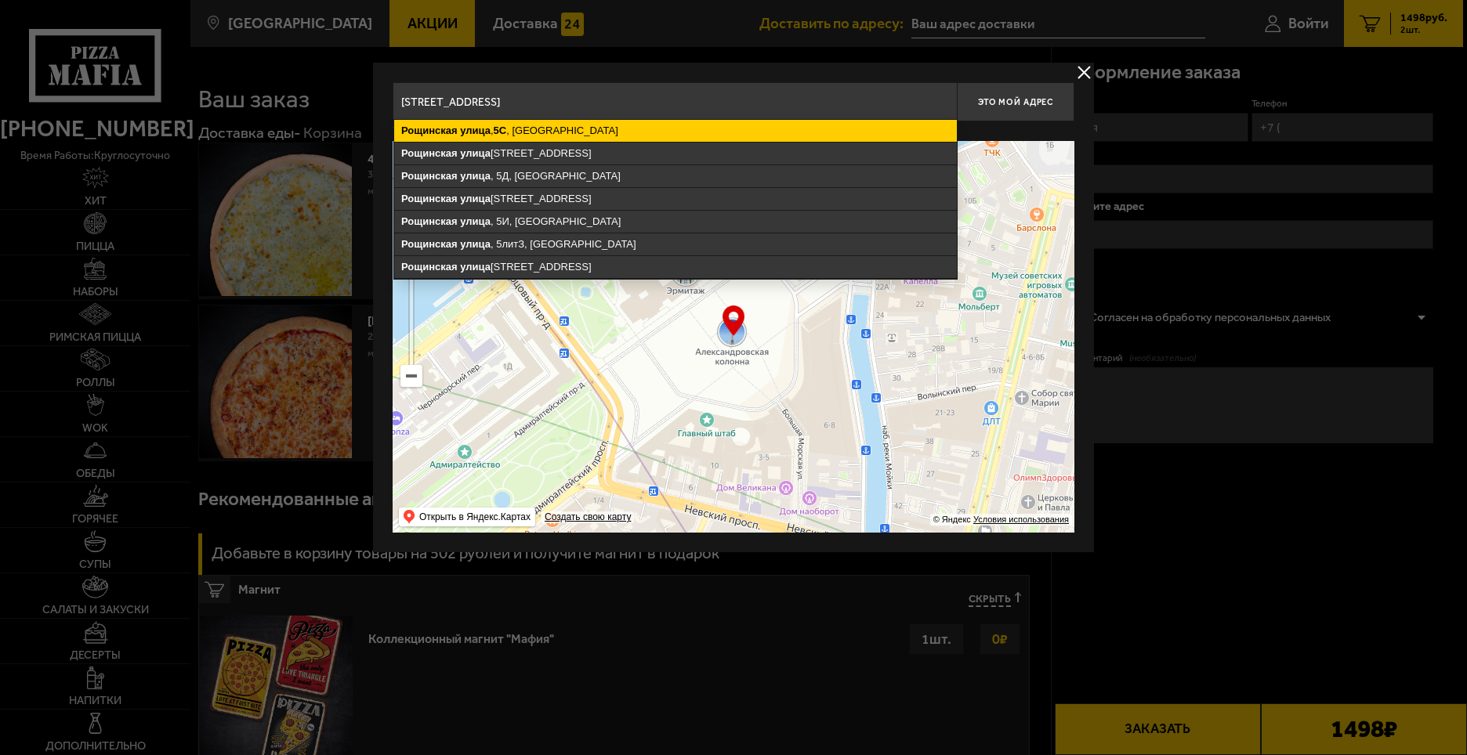
click at [593, 135] on ymaps "[STREET_ADDRESS]" at bounding box center [675, 131] width 563 height 22
type input "[STREET_ADDRESS]"
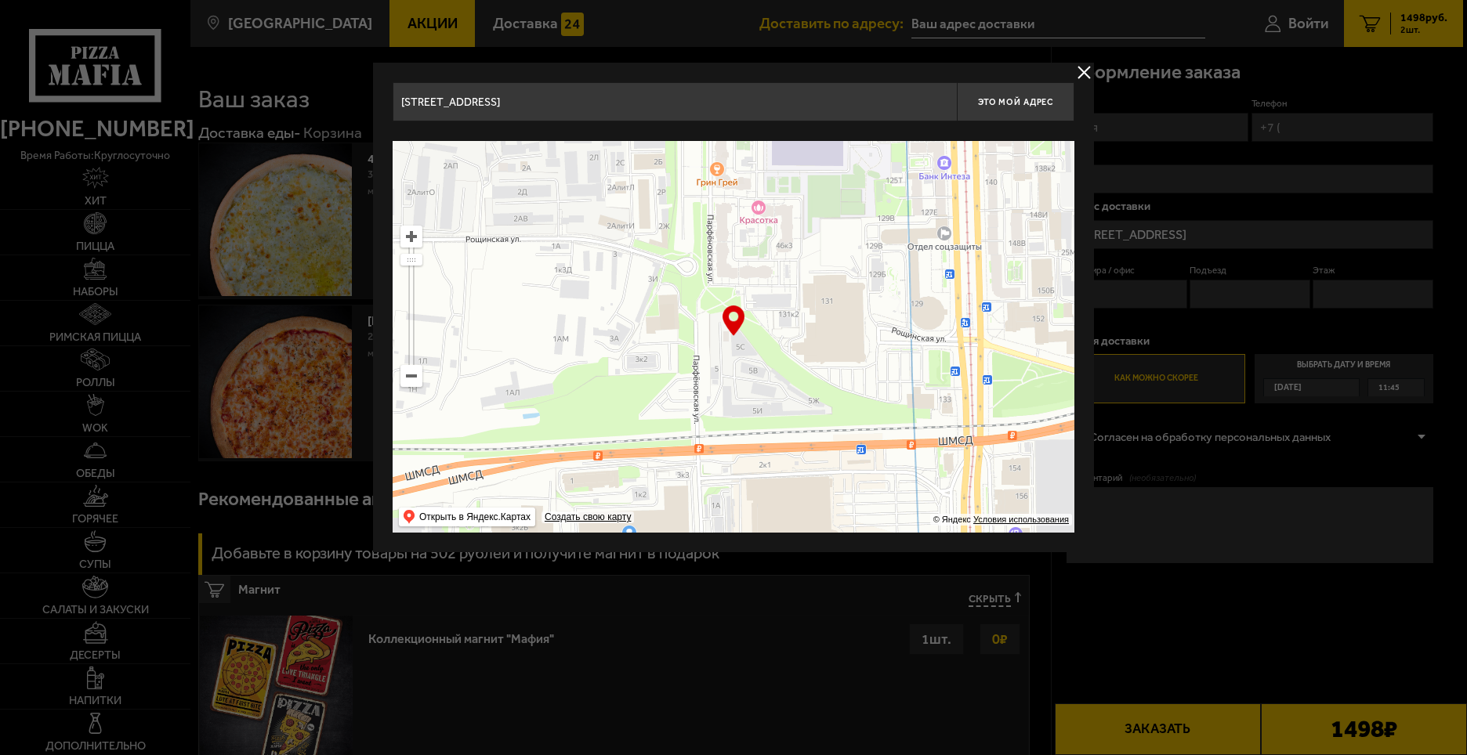
click at [1181, 172] on div at bounding box center [733, 377] width 1467 height 755
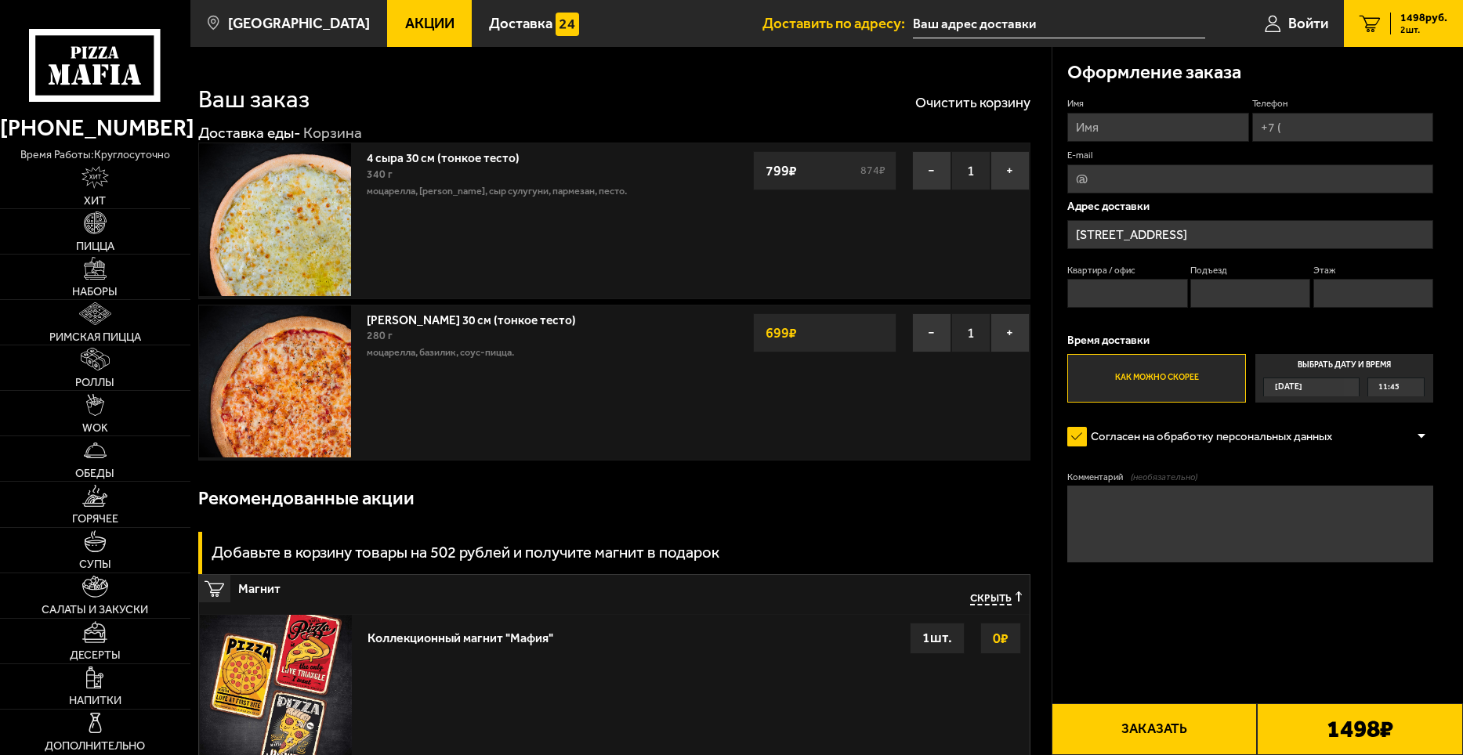
click at [1131, 175] on input "E-mail" at bounding box center [1250, 179] width 366 height 29
type input "[EMAIL_ADDRESS][DOMAIN_NAME]"
type input "Лилия"
type input "[PHONE_NUMBER]"
type input "помещ. 43"
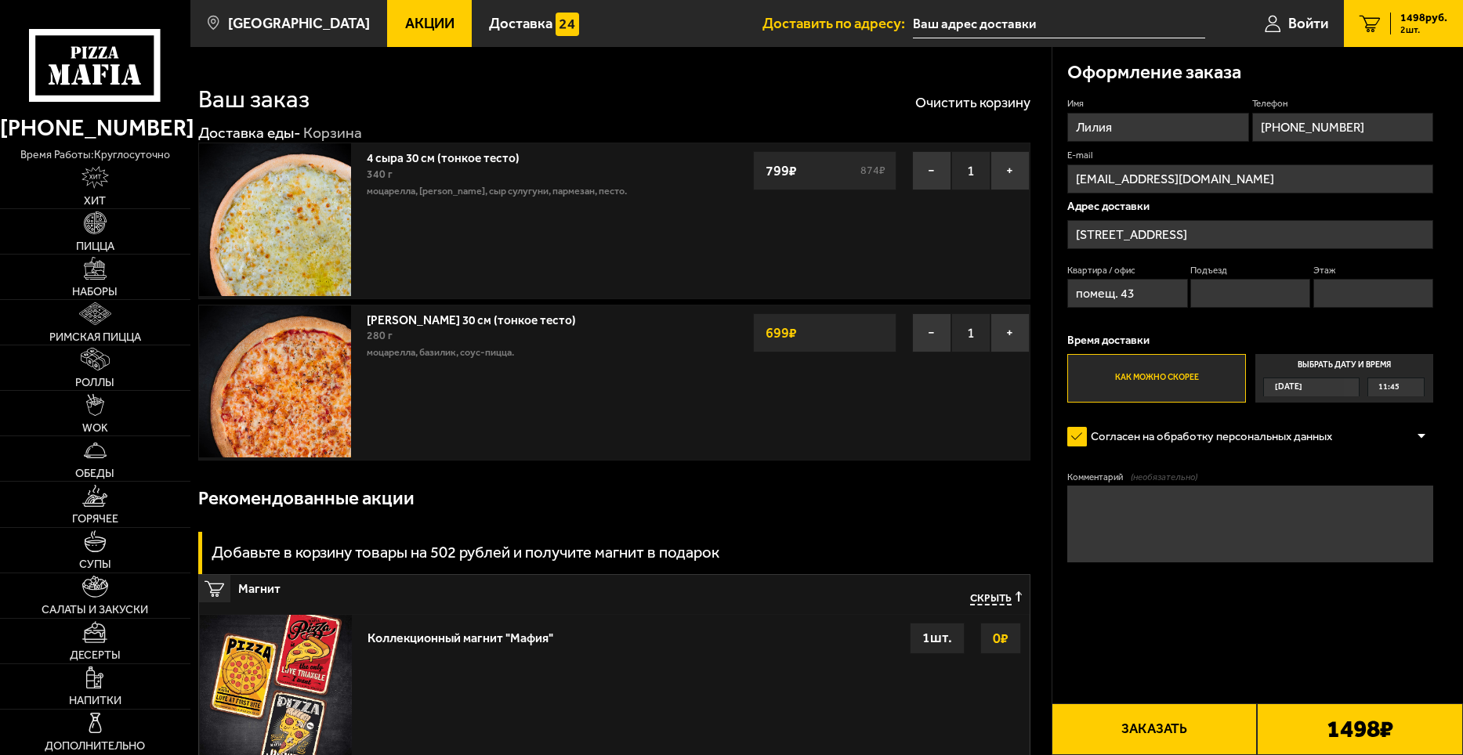
type input "1"
type input "2"
click at [1388, 394] on span "11:45" at bounding box center [1388, 386] width 21 height 17
click at [0, 0] on input "Выбрать дату и время [DATE] 11:45" at bounding box center [0, 0] width 0 height 0
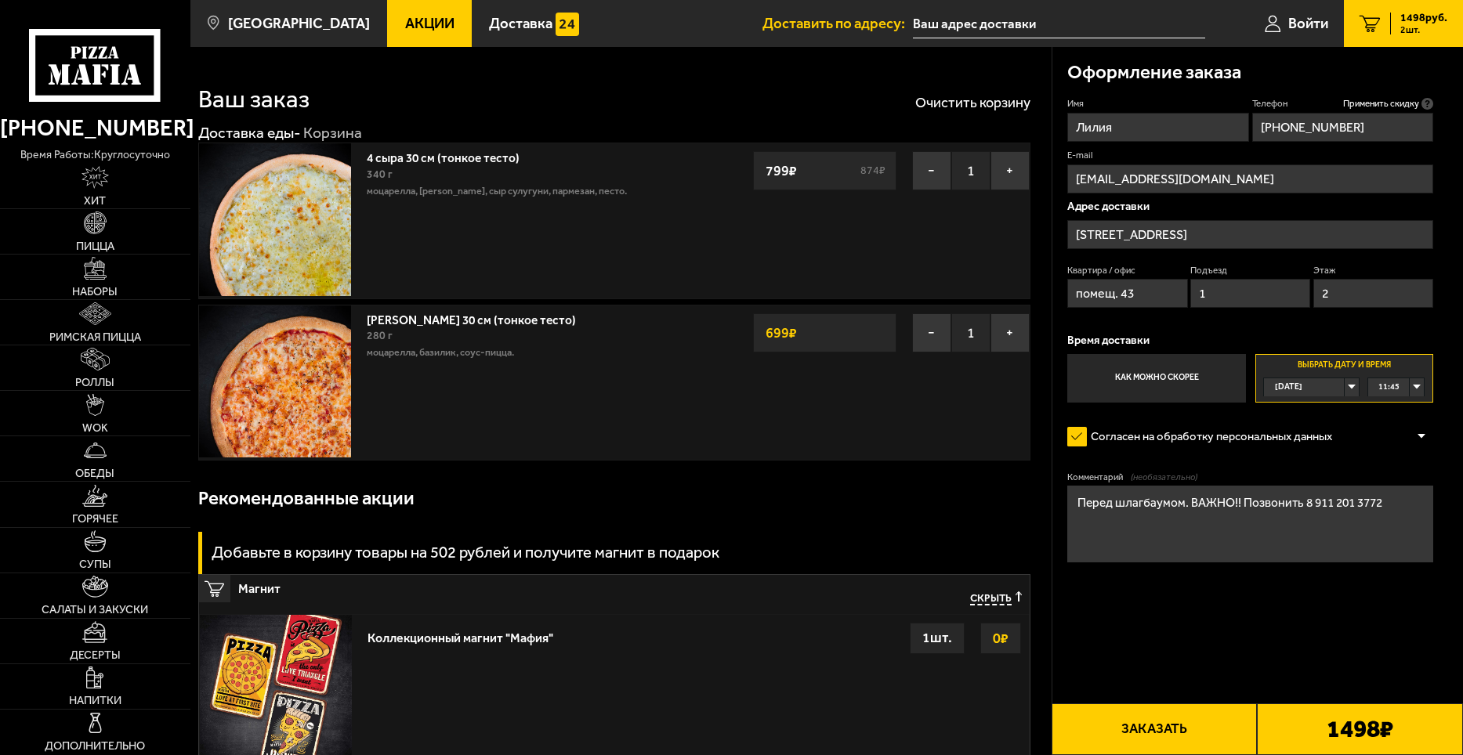
click at [1398, 501] on textarea "Перед шлагбаумом. ВАЖНО!! Позвонить 8 911 201 3772" at bounding box center [1250, 524] width 366 height 76
type textarea "Перед шлагбаумом. ВАЖНО!! Позвонить 8 911 201 3772 Лилия"
click at [1157, 285] on input "помещ. 43" at bounding box center [1127, 293] width 120 height 29
click at [1206, 292] on input "1" at bounding box center [1250, 293] width 120 height 29
drag, startPoint x: 1226, startPoint y: 292, endPoint x: 1195, endPoint y: 292, distance: 31.3
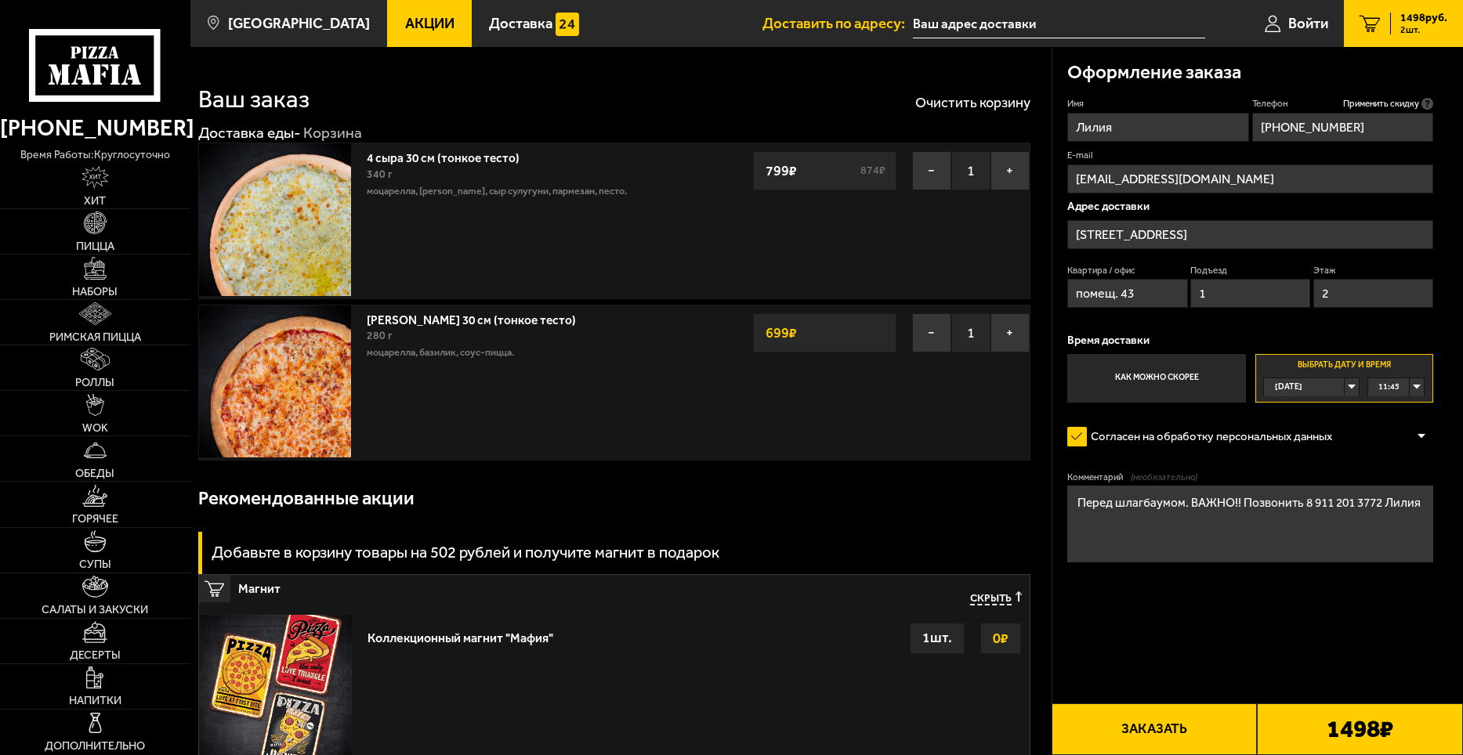
click at [1195, 292] on input "1" at bounding box center [1250, 293] width 120 height 29
click at [1234, 295] on input "1" at bounding box center [1250, 293] width 120 height 29
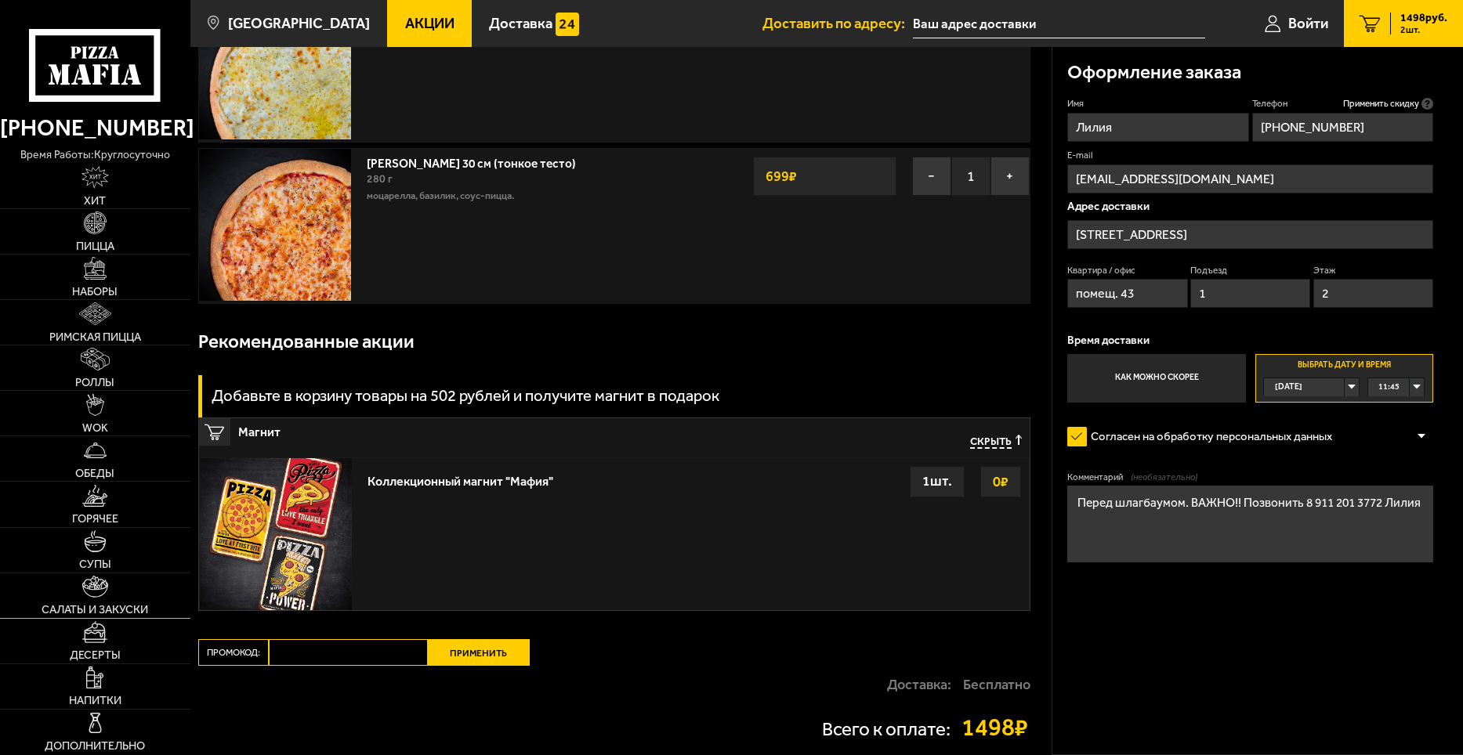
scroll to position [235, 0]
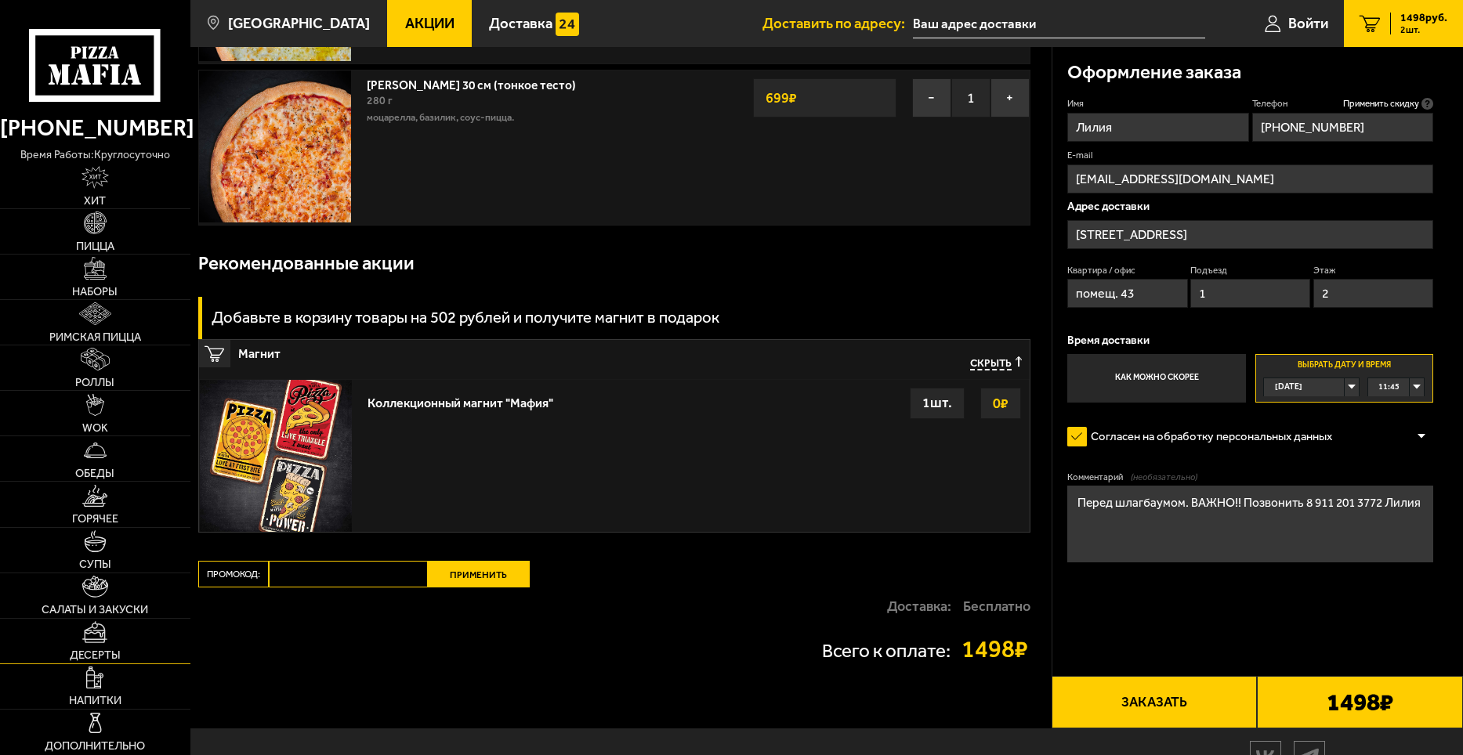
click at [92, 644] on link "Десерты" at bounding box center [95, 641] width 190 height 45
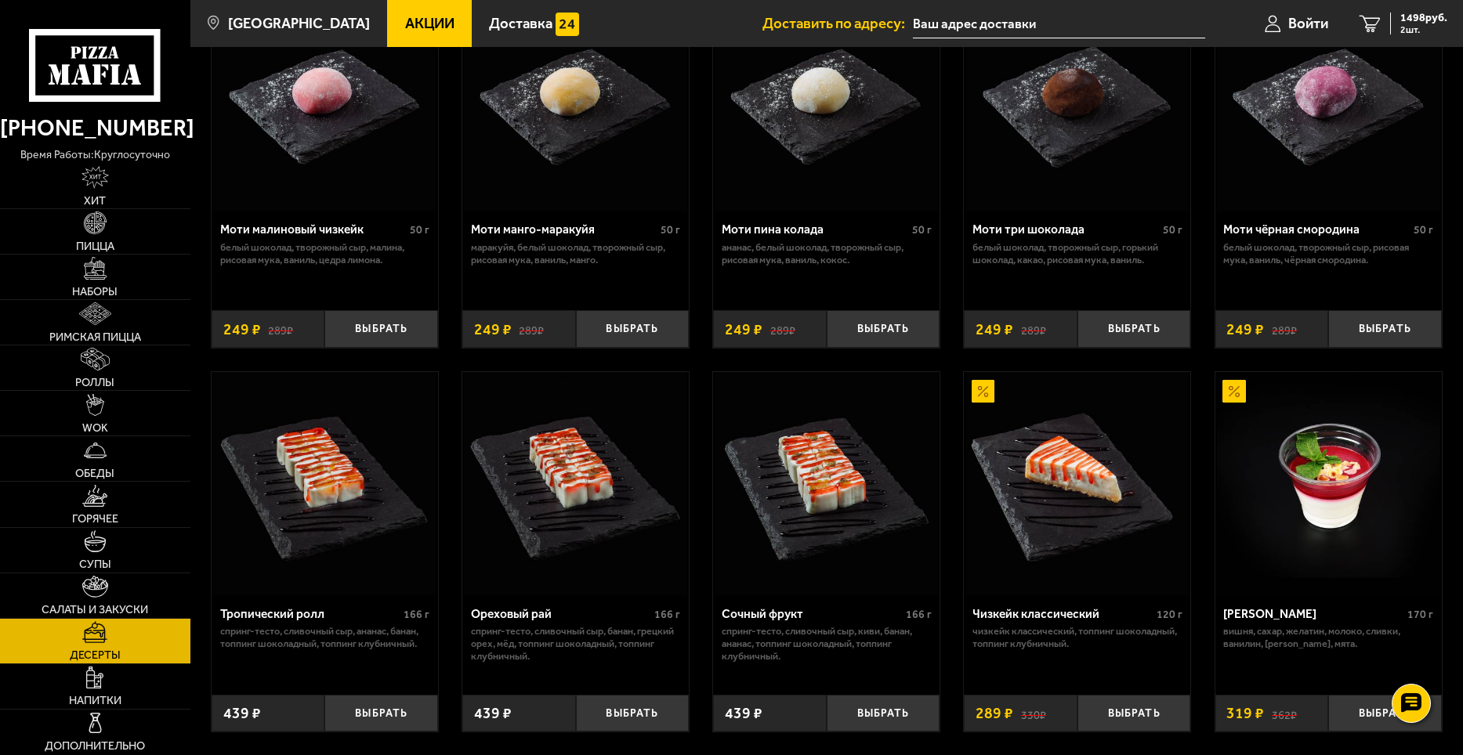
scroll to position [235, 0]
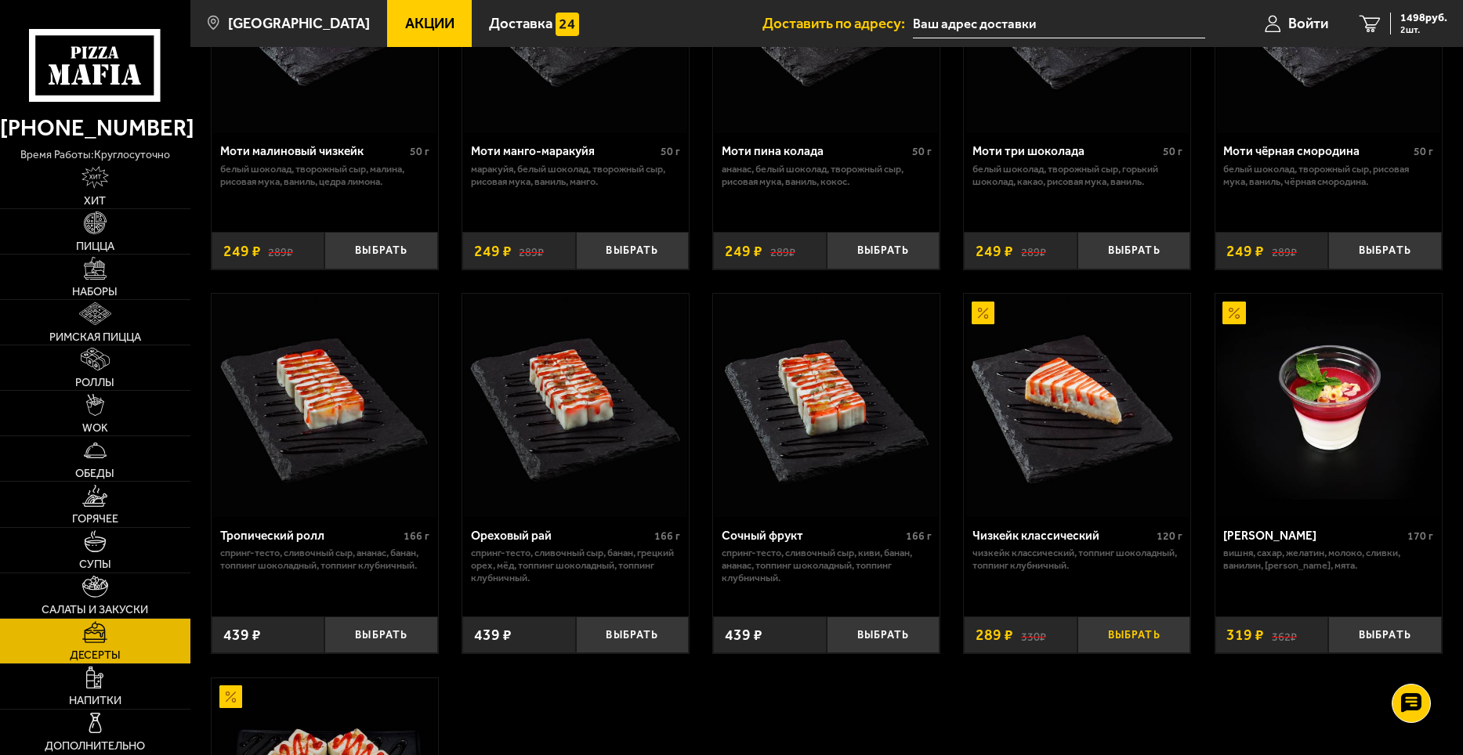
click at [1139, 637] on button "Выбрать" at bounding box center [1134, 636] width 114 height 38
click at [1178, 644] on button "+" at bounding box center [1171, 636] width 38 height 38
click at [1092, 639] on button "−" at bounding box center [1096, 636] width 38 height 38
click at [1097, 635] on button "−" at bounding box center [1096, 636] width 38 height 38
click at [1135, 642] on button "Выбрать" at bounding box center [1134, 636] width 114 height 38
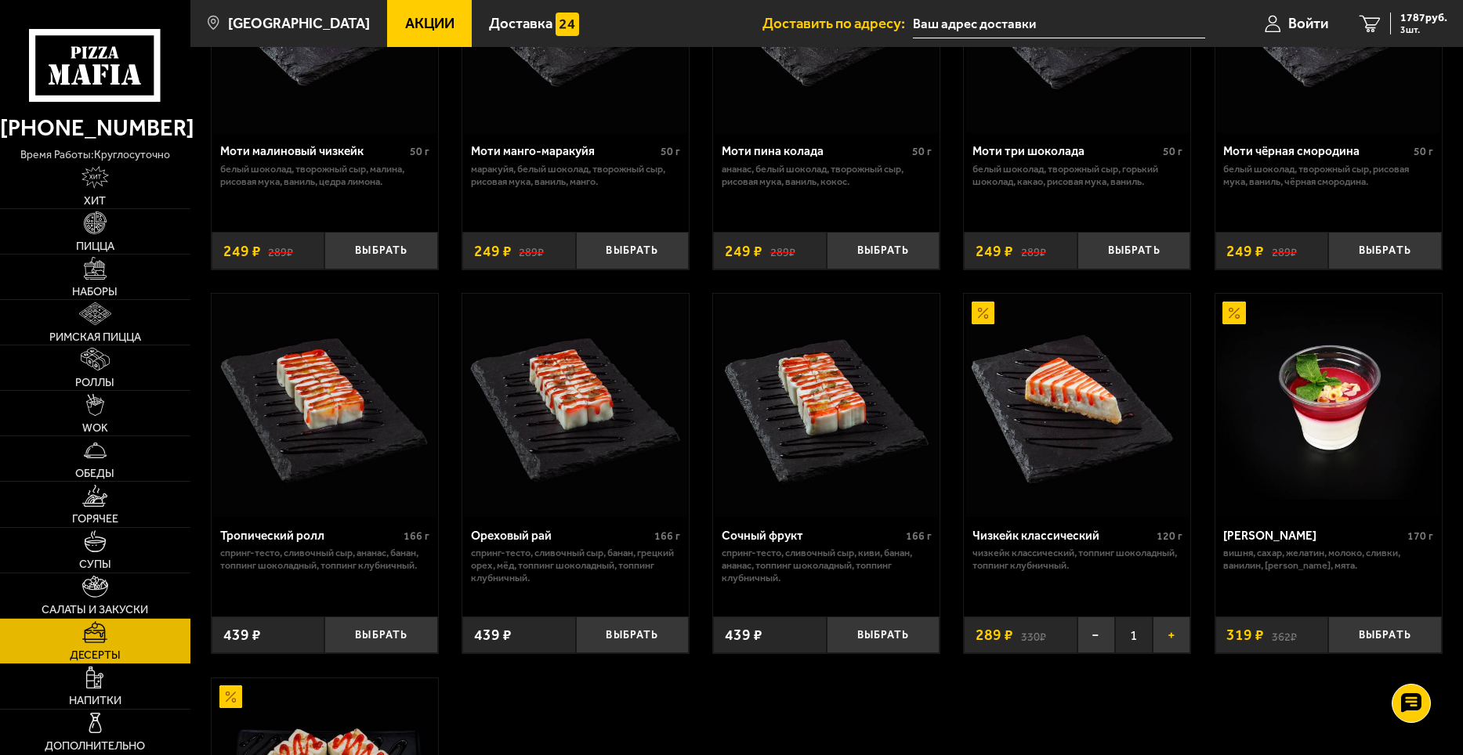
click at [1169, 640] on button "+" at bounding box center [1171, 636] width 38 height 38
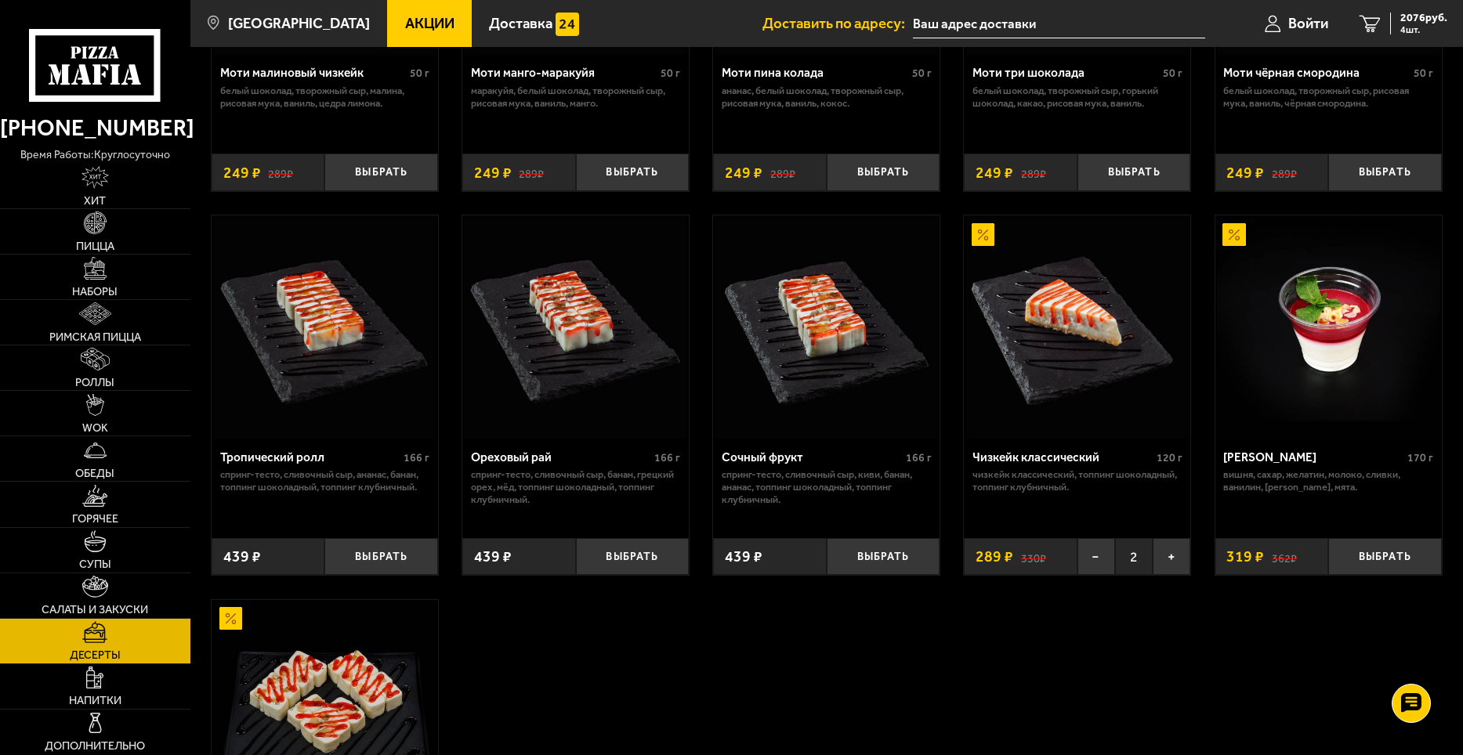
scroll to position [0, 0]
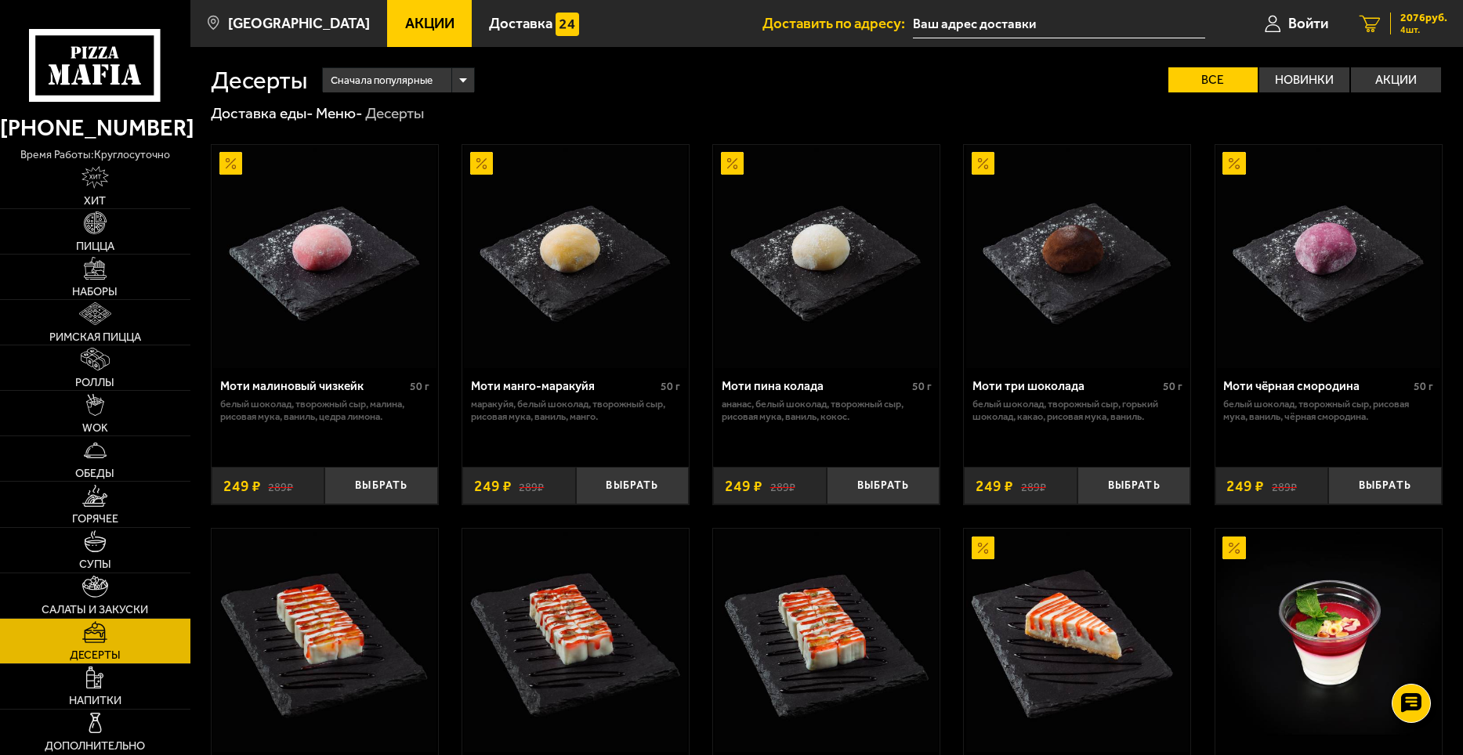
click at [1414, 15] on span "2076 руб." at bounding box center [1423, 18] width 47 height 11
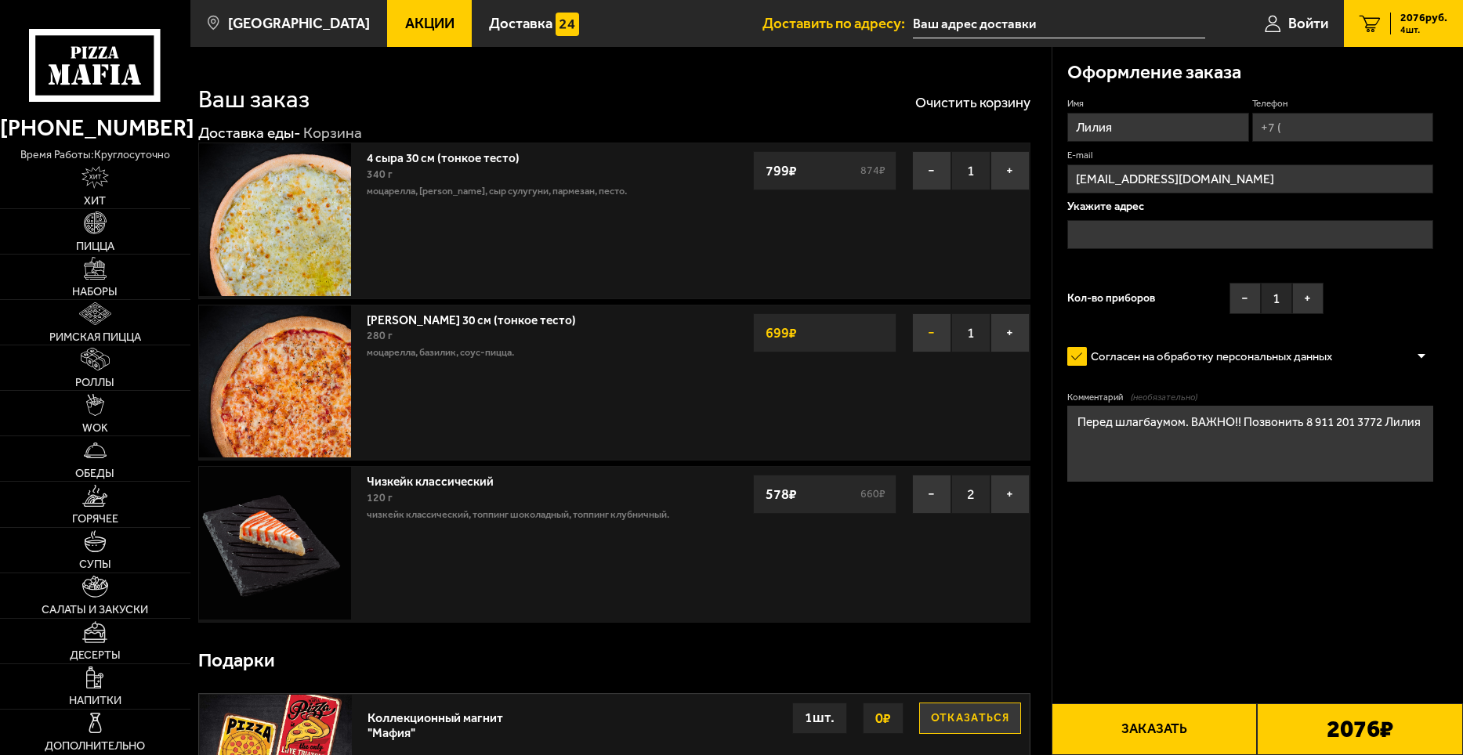
click at [929, 334] on button "−" at bounding box center [931, 332] width 39 height 39
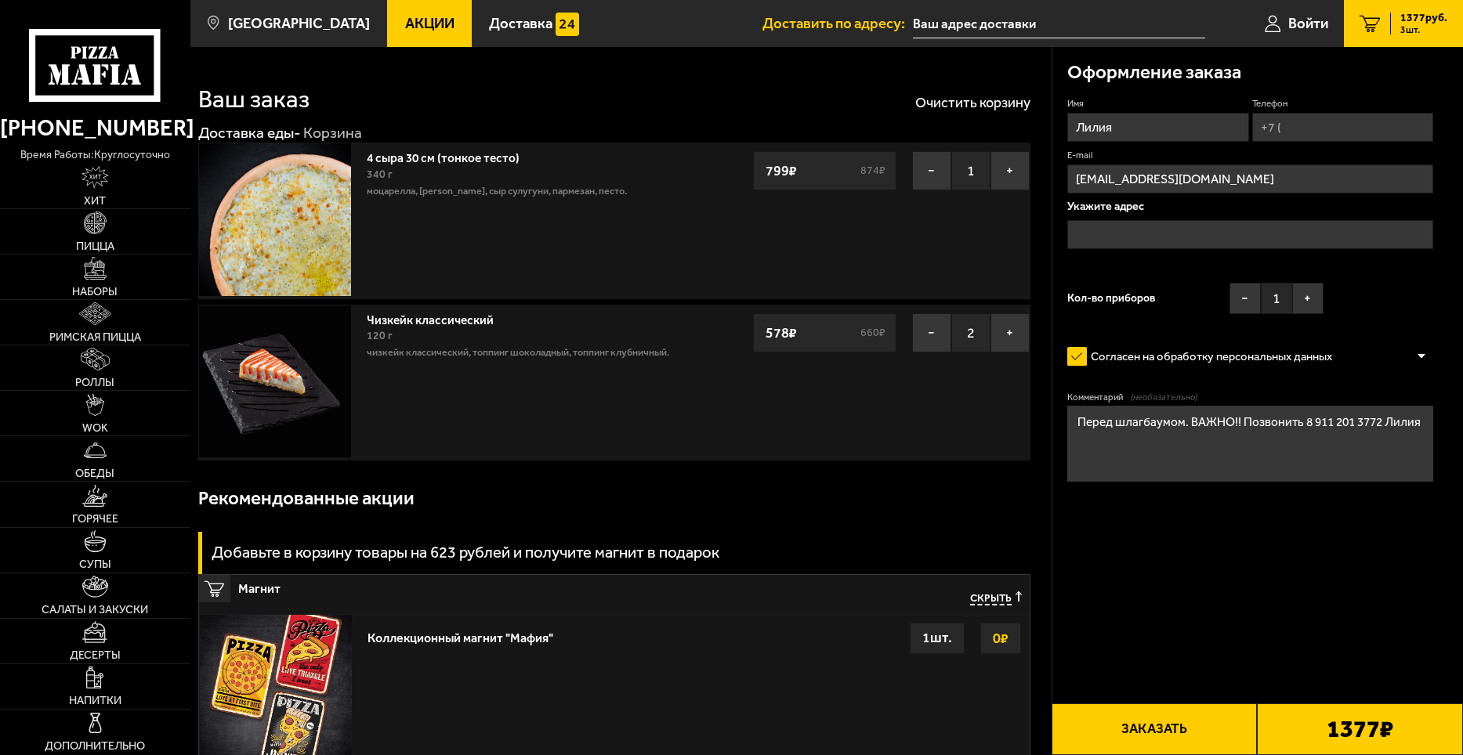
click at [1089, 239] on input "text" at bounding box center [1250, 234] width 366 height 29
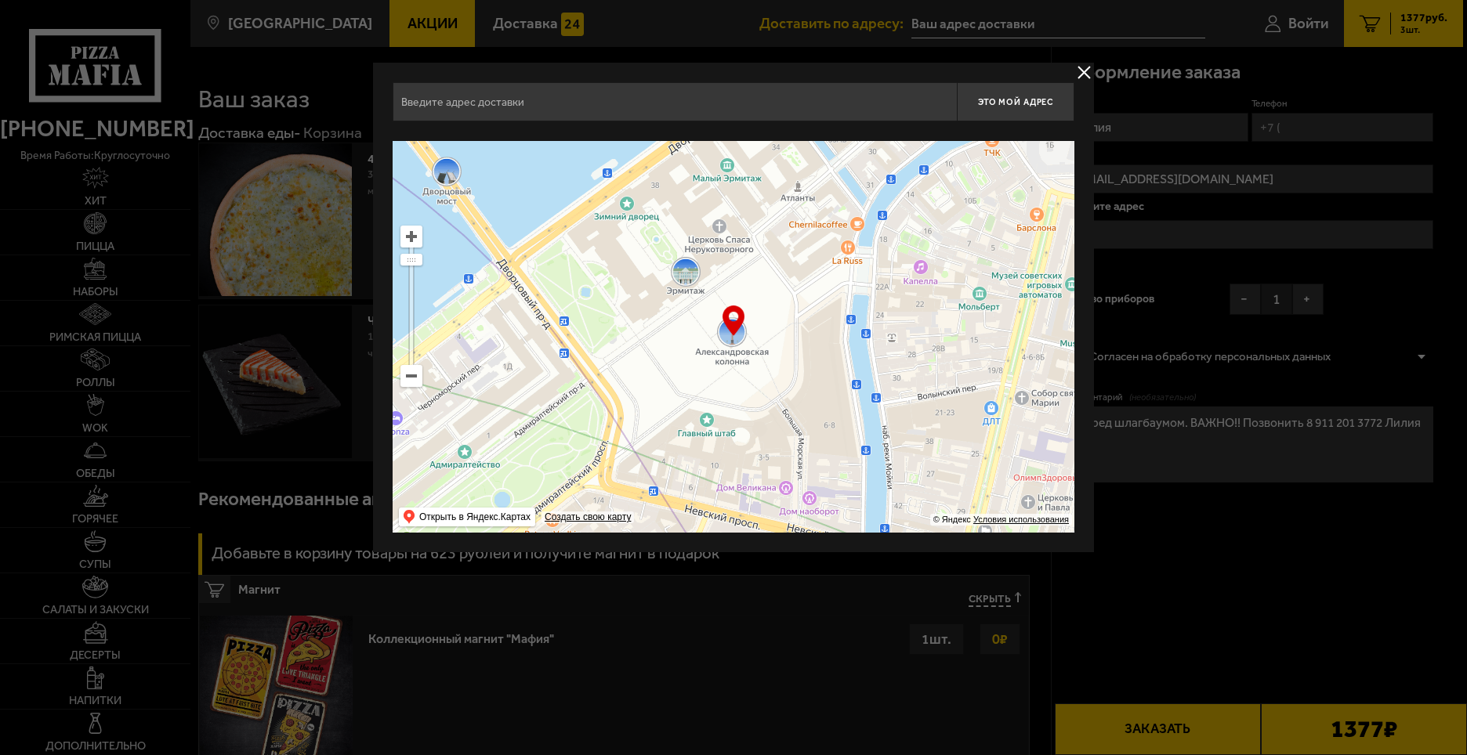
click at [455, 104] on input "text" at bounding box center [675, 101] width 564 height 39
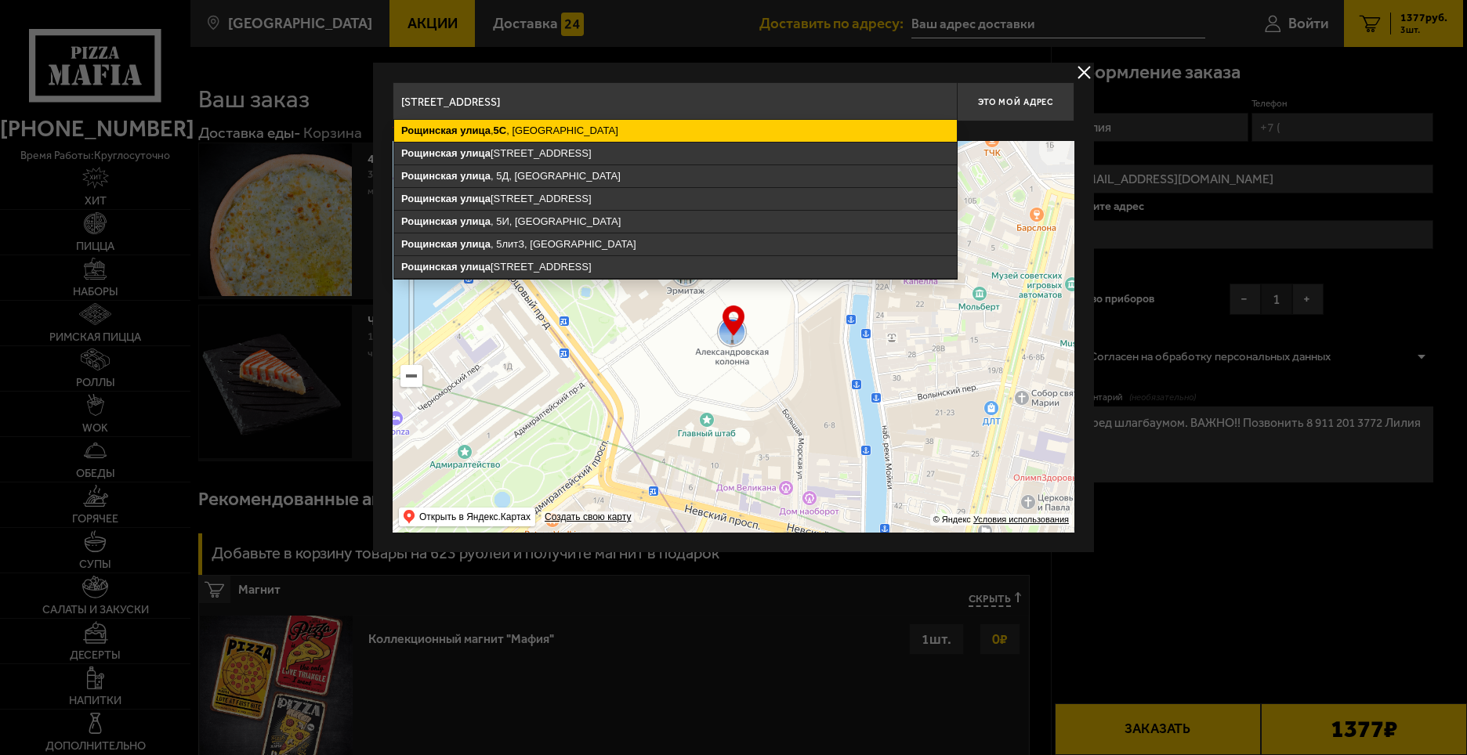
click at [549, 135] on ymaps "[STREET_ADDRESS]" at bounding box center [675, 131] width 563 height 22
type input "[STREET_ADDRESS]"
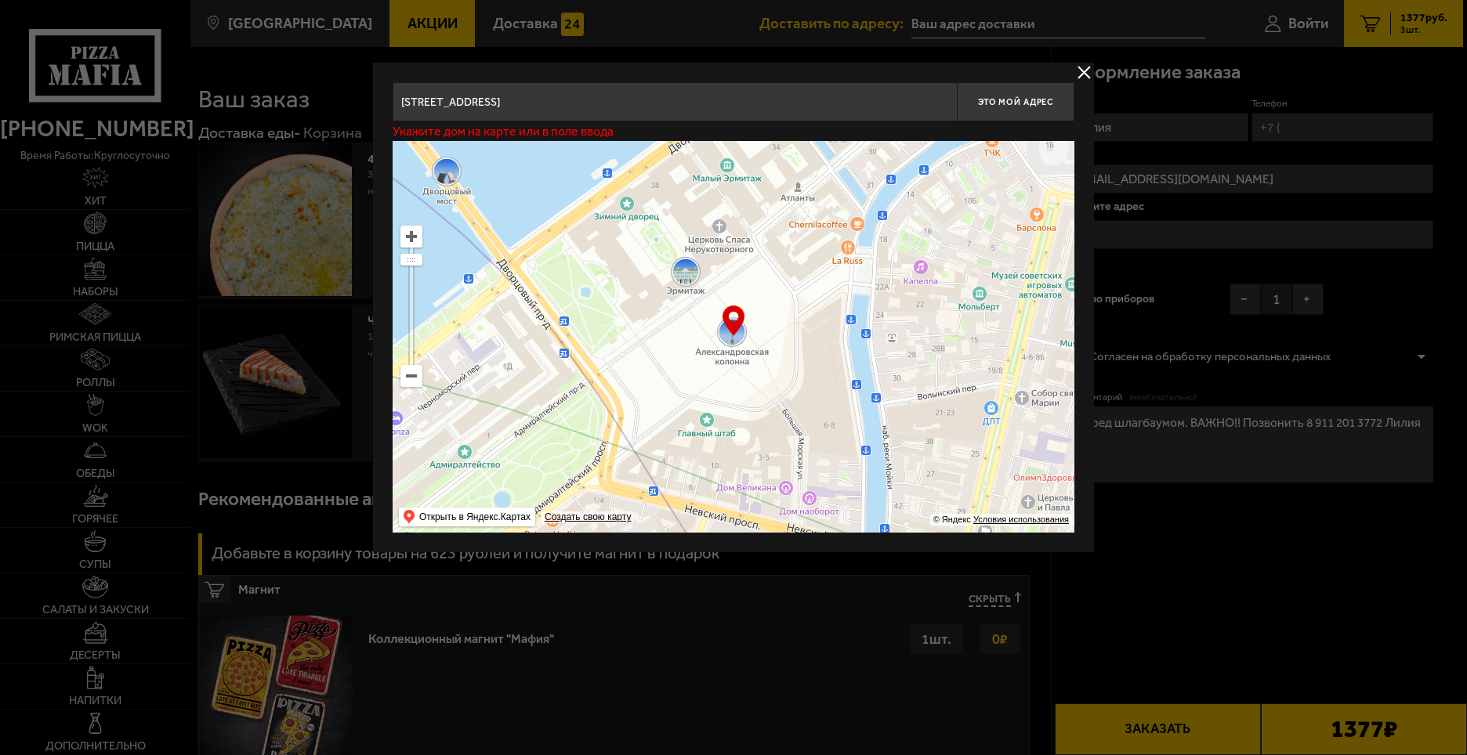
type input "[STREET_ADDRESS]"
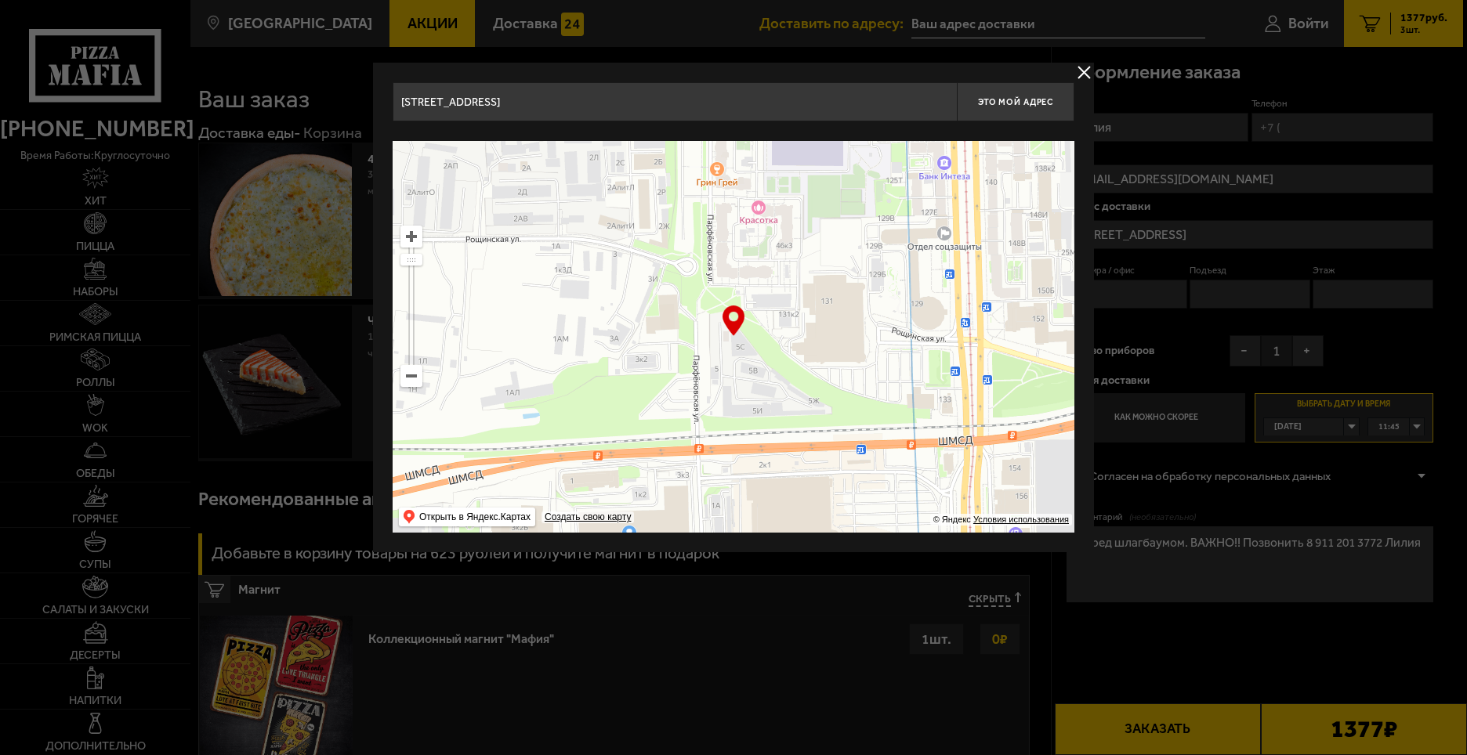
click at [1347, 233] on div at bounding box center [733, 377] width 1467 height 755
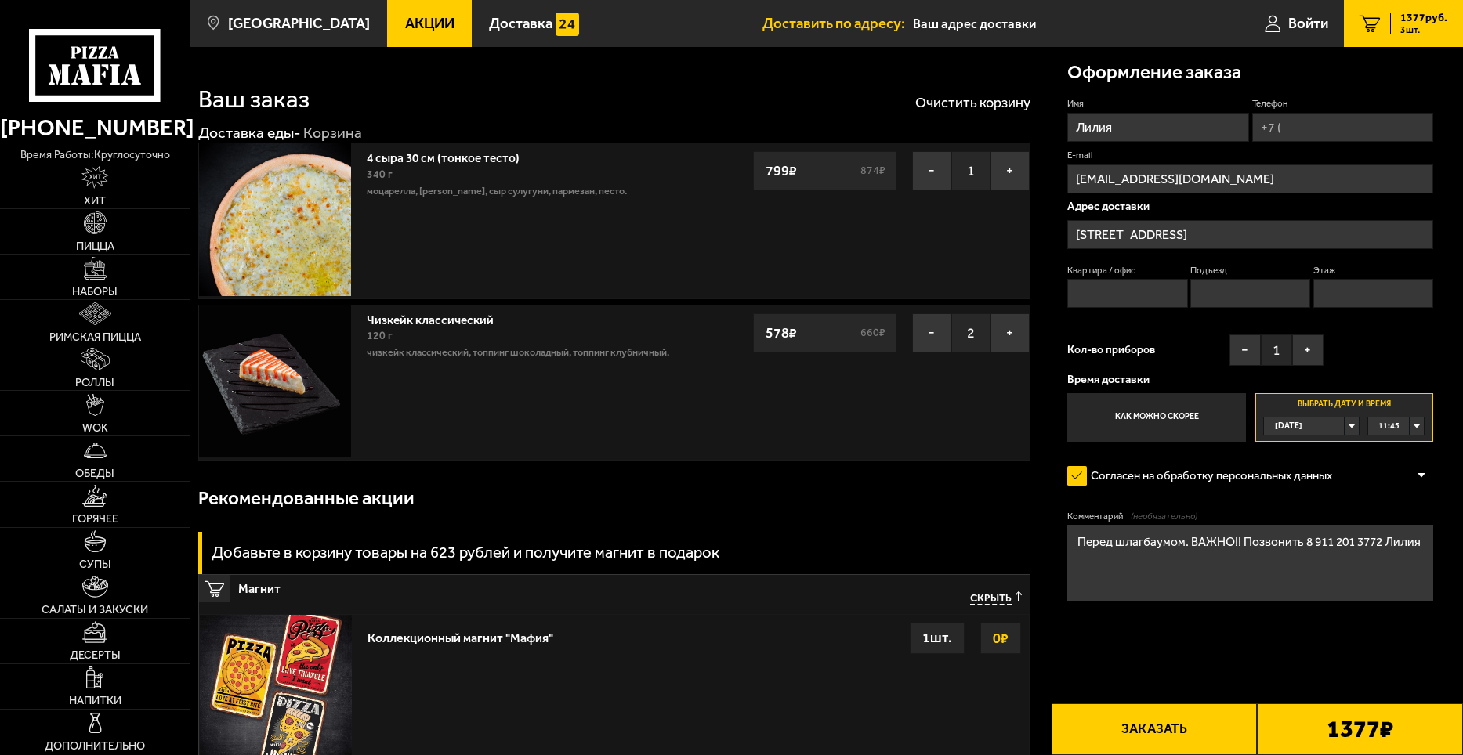
click at [1093, 290] on input "Квартира / офис" at bounding box center [1127, 293] width 120 height 29
type input "помещ. 43"
type input "[PHONE_NUMBER]"
type input "1"
type input "2"
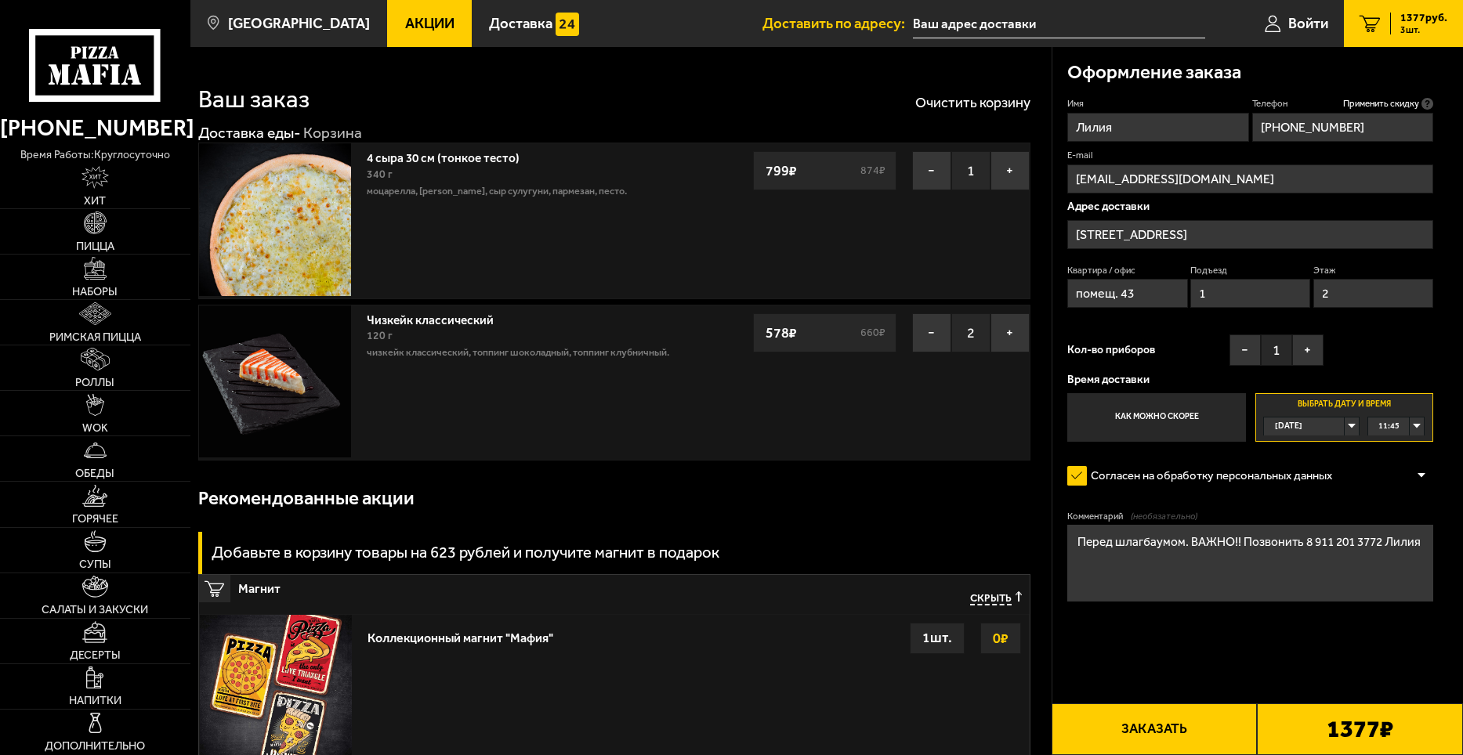
click at [1198, 737] on button "Заказать" at bounding box center [1154, 730] width 206 height 52
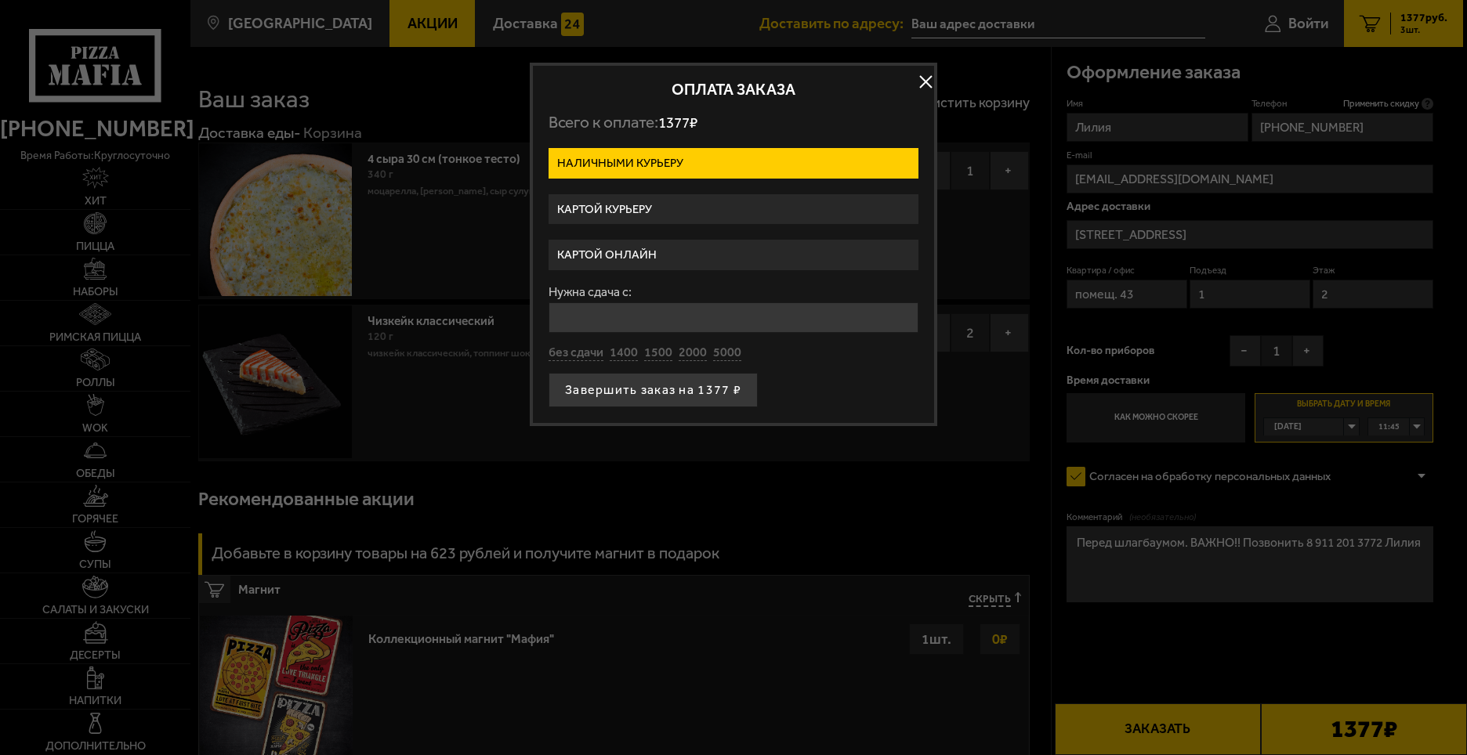
click at [655, 215] on label "Картой курьеру" at bounding box center [733, 209] width 370 height 31
click at [0, 0] on input "Картой курьеру" at bounding box center [0, 0] width 0 height 0
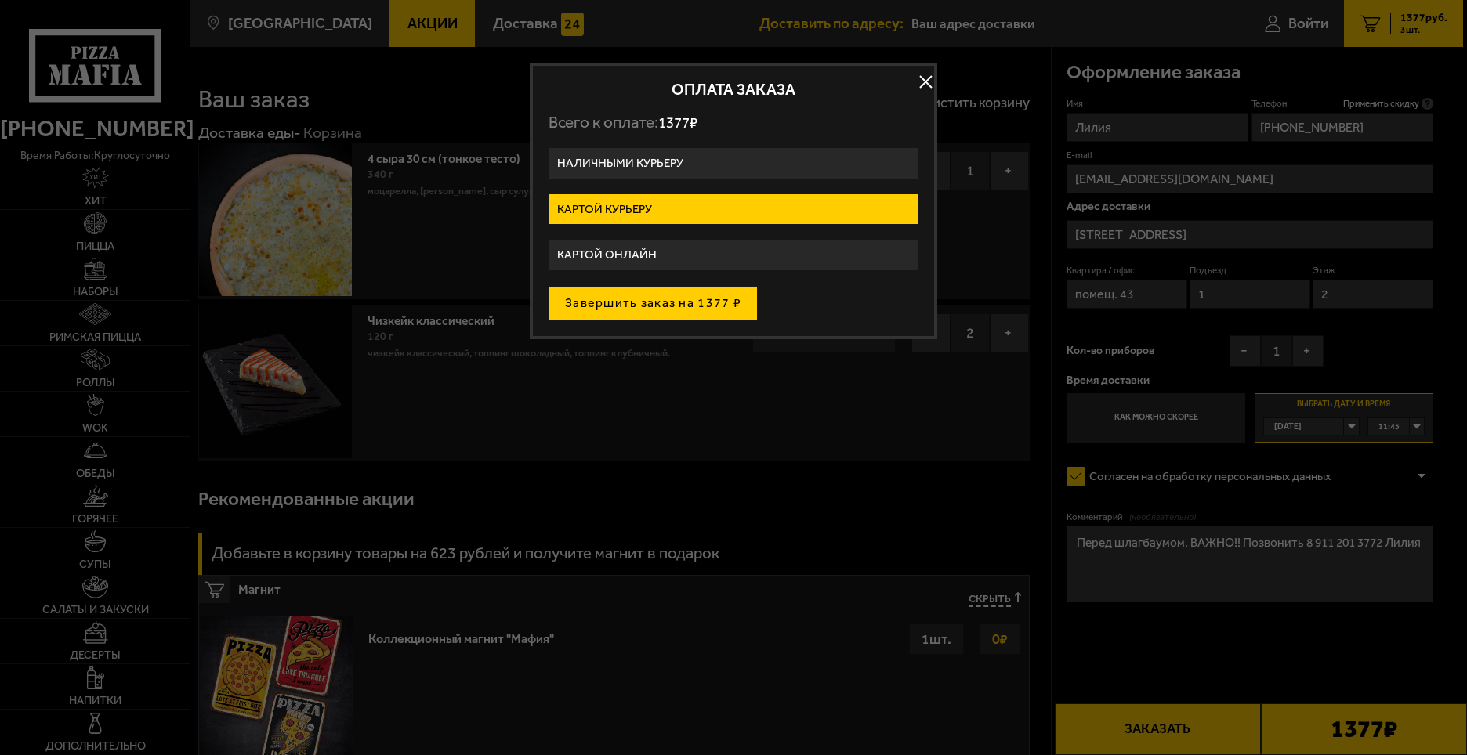
click at [653, 306] on button "Завершить заказ на 1377 ₽" at bounding box center [652, 303] width 209 height 34
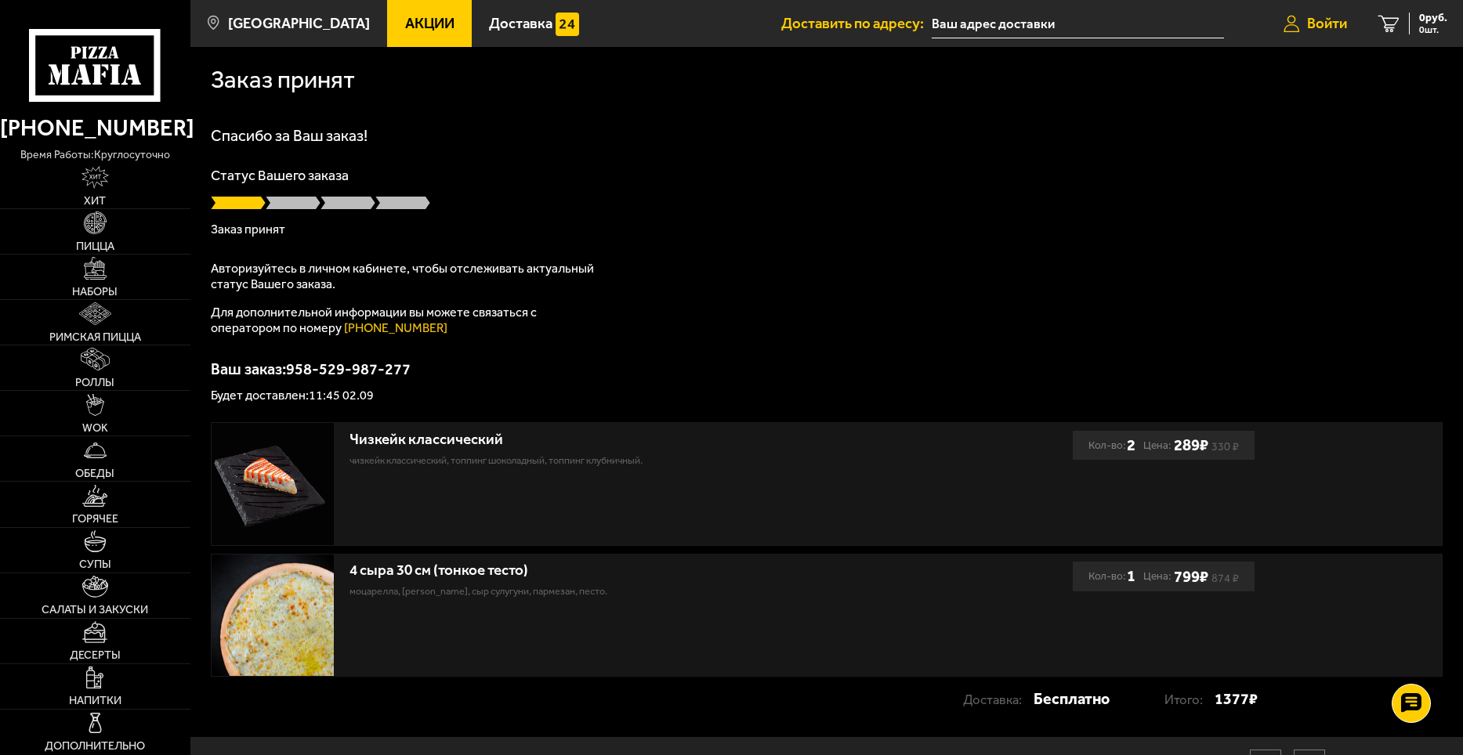
click at [1334, 16] on span "Войти" at bounding box center [1327, 23] width 40 height 15
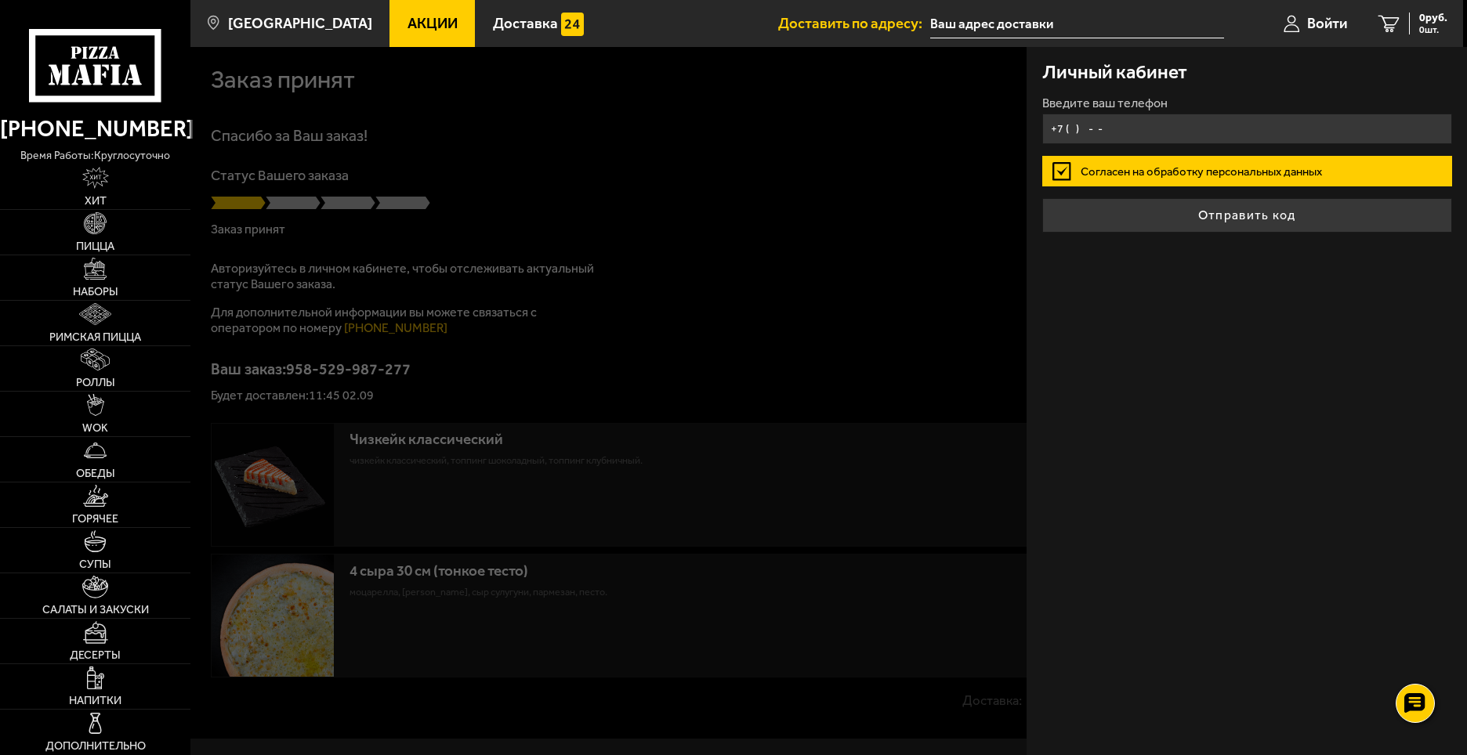
type input "+7 ( ) - -"
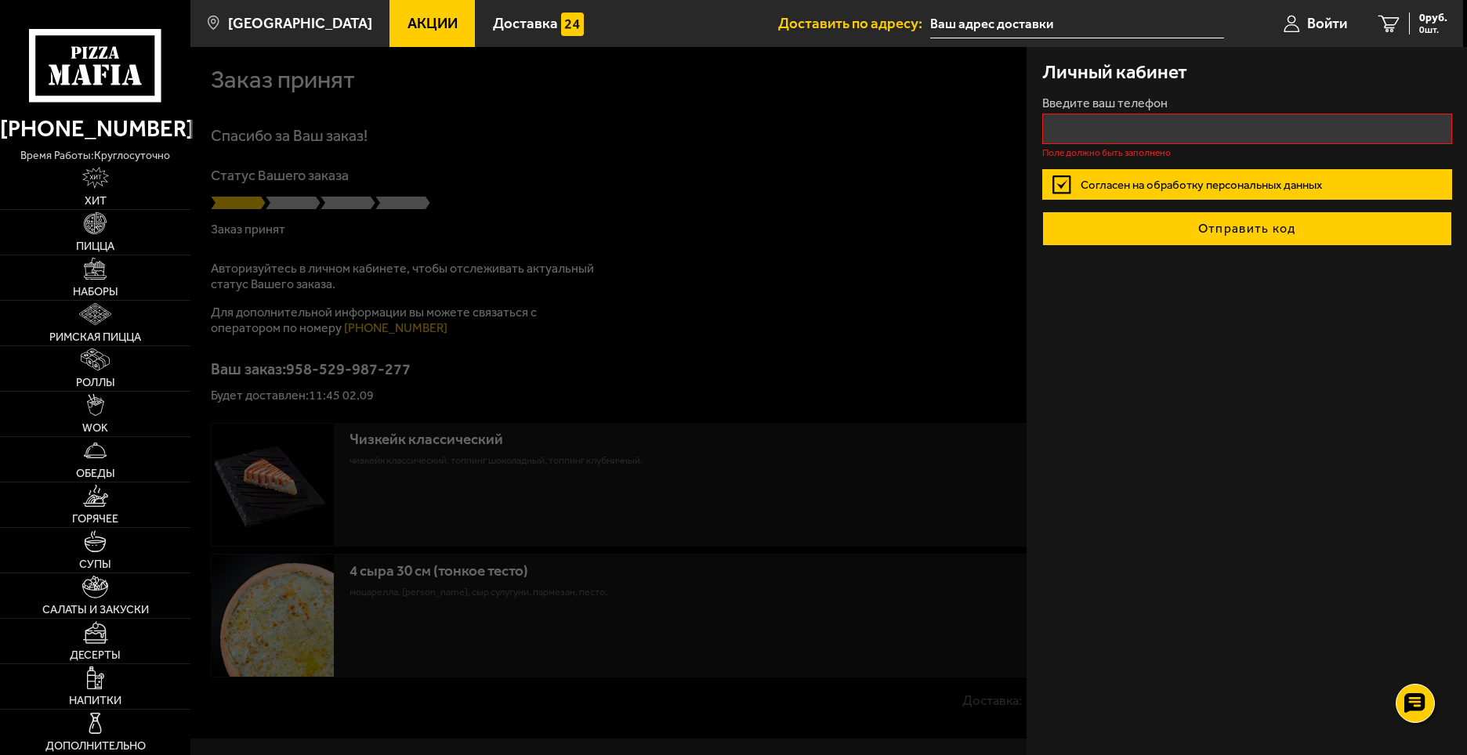
click at [1226, 214] on button "Отправить код" at bounding box center [1247, 229] width 410 height 34
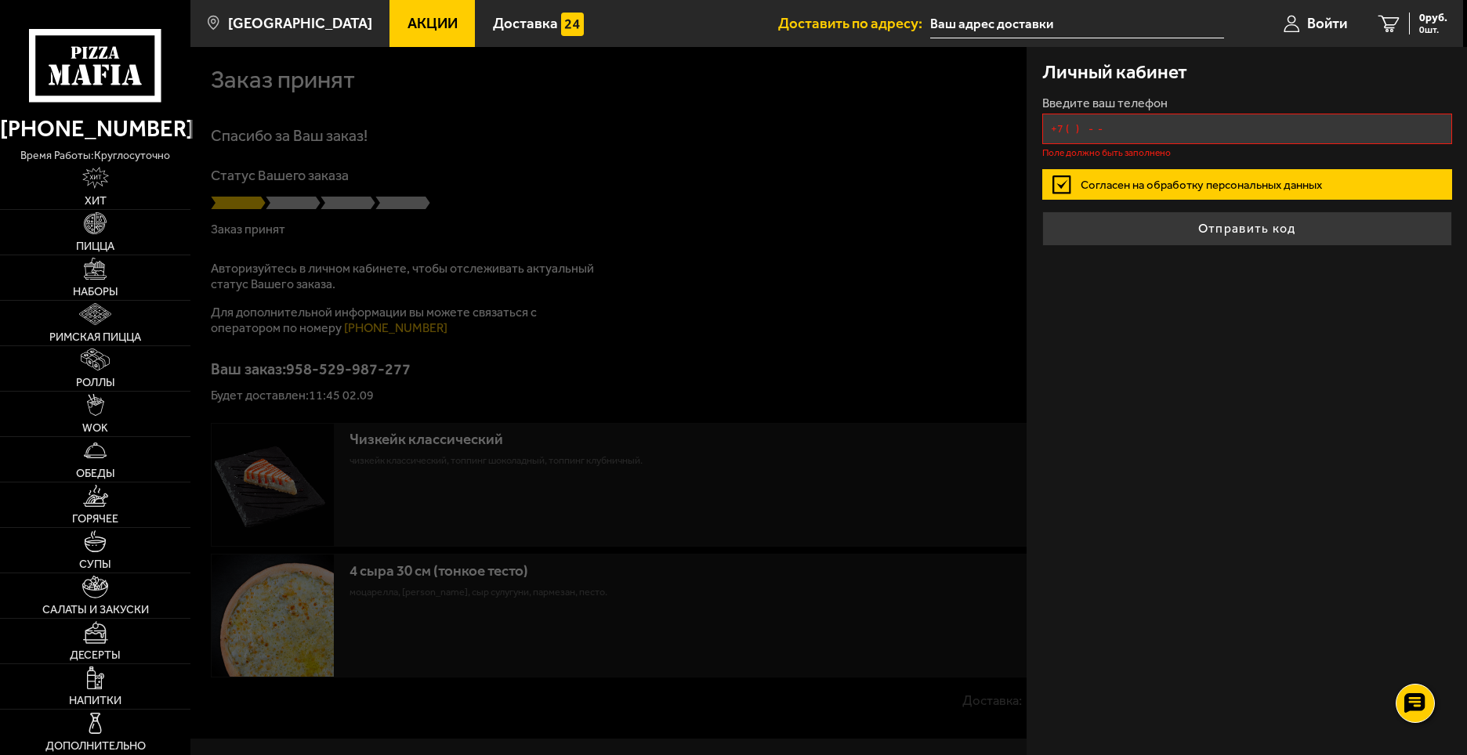
click at [1102, 131] on input "+7 ( ) - -" at bounding box center [1247, 129] width 410 height 31
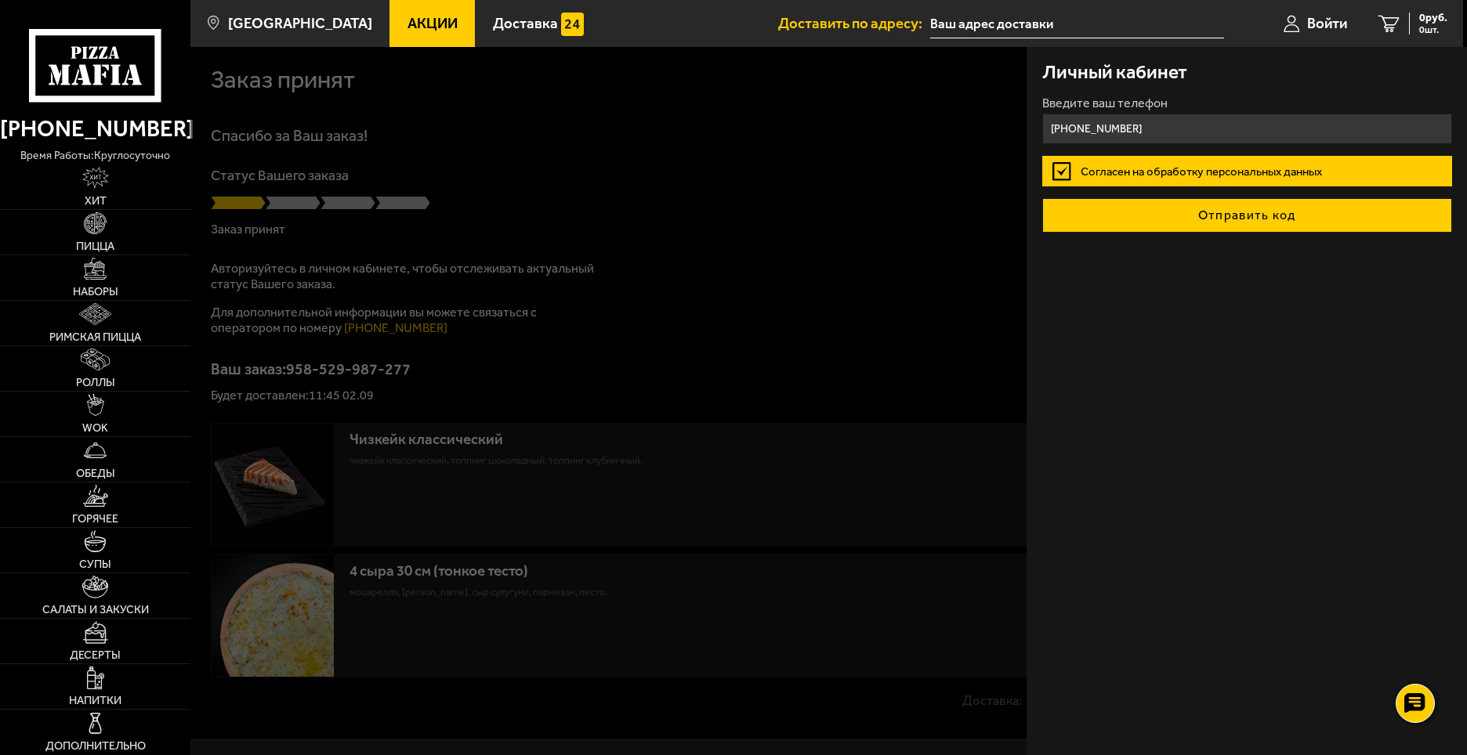
type input "[PHONE_NUMBER]"
click at [1255, 220] on button "Отправить код" at bounding box center [1247, 215] width 410 height 34
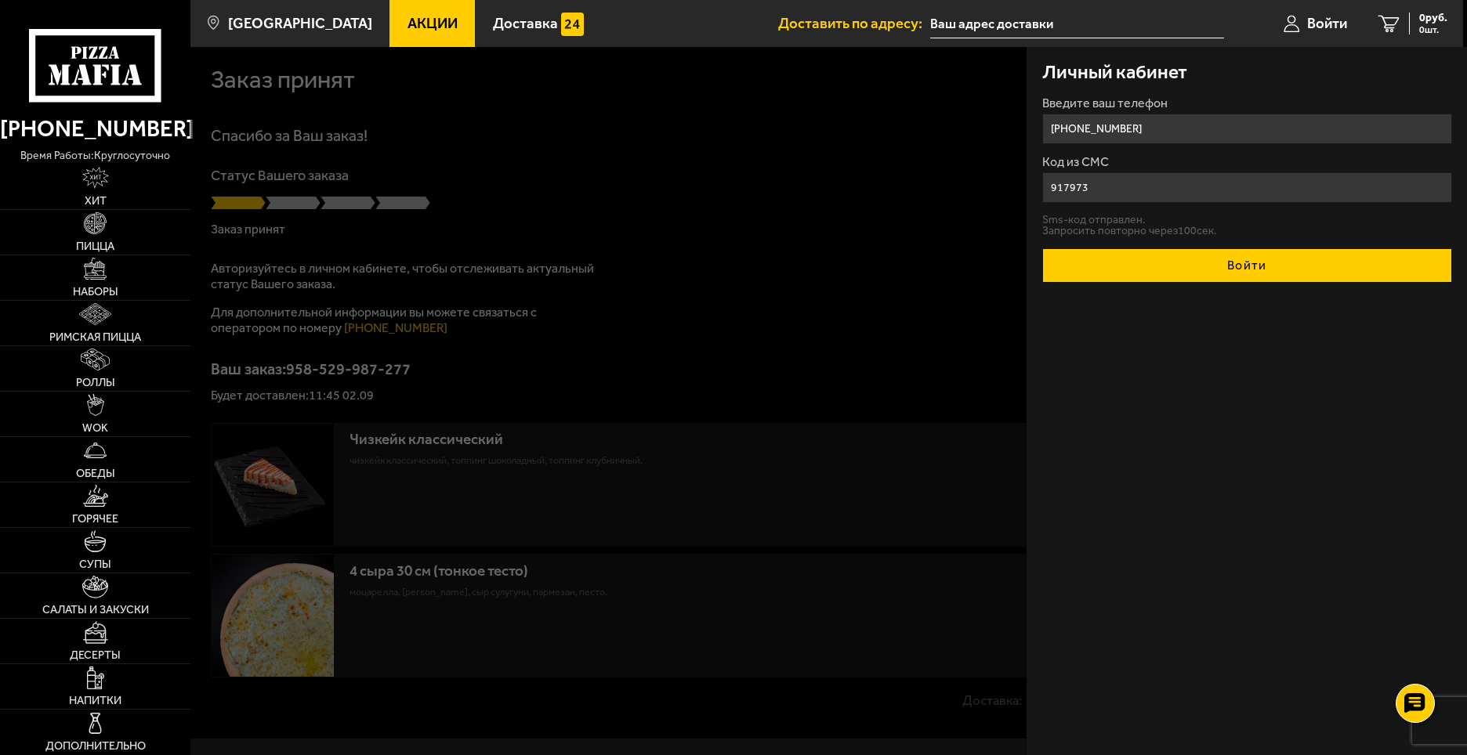
type input "917973"
click at [1215, 271] on button "Войти" at bounding box center [1247, 265] width 410 height 34
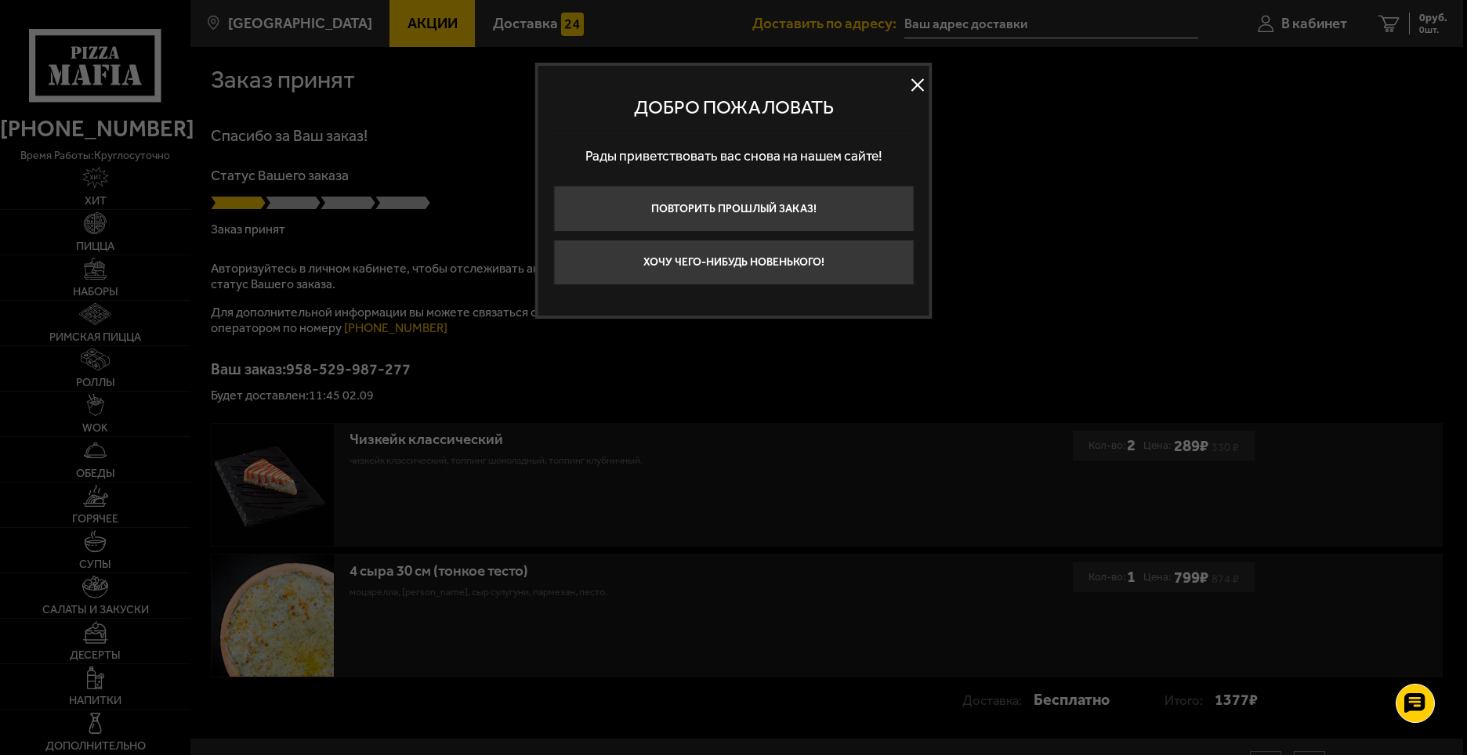
click at [919, 81] on button at bounding box center [918, 85] width 24 height 24
